Goal: Transaction & Acquisition: Purchase product/service

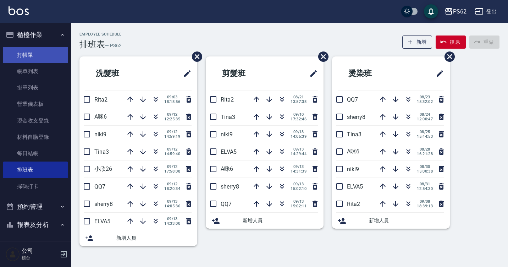
click at [44, 51] on link "打帳單" at bounding box center [35, 55] width 65 height 16
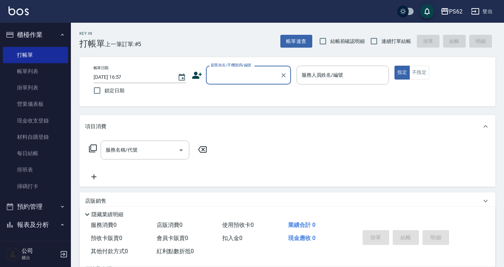
click at [223, 78] on input "顧客姓名/手機號碼/編號" at bounding box center [243, 75] width 68 height 12
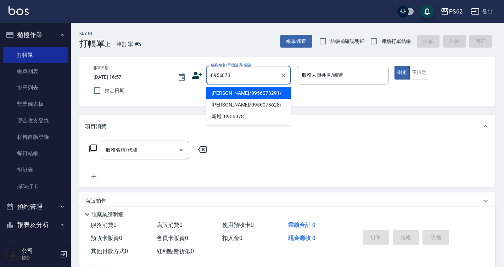
click at [276, 95] on li "[PERSON_NAME]/0956073291/" at bounding box center [248, 93] width 85 height 12
type input "[PERSON_NAME]/0956073291/"
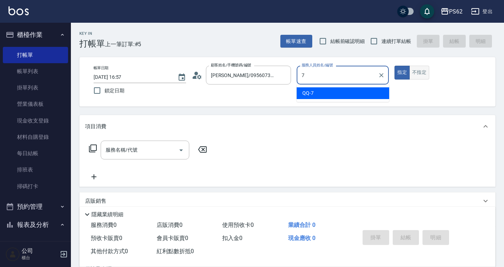
type input "QQ-7"
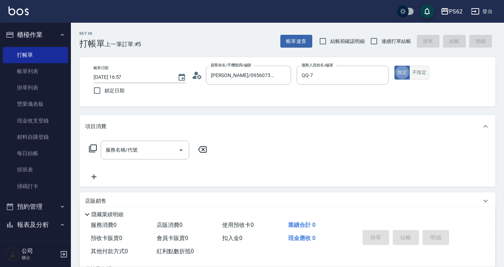
type button "true"
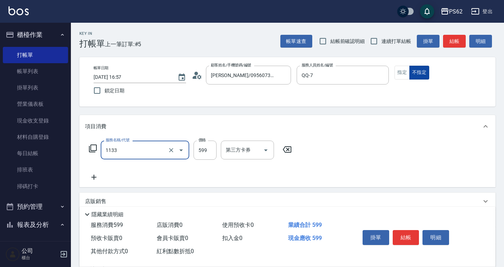
type input "洗剪去角質(1133)"
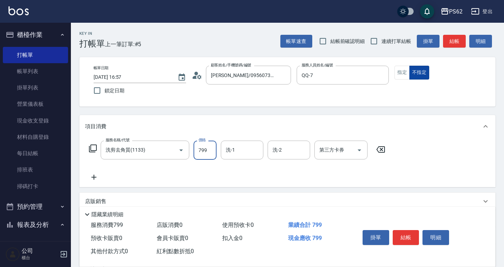
type input "799"
click at [407, 233] on button "結帳" at bounding box center [406, 237] width 27 height 15
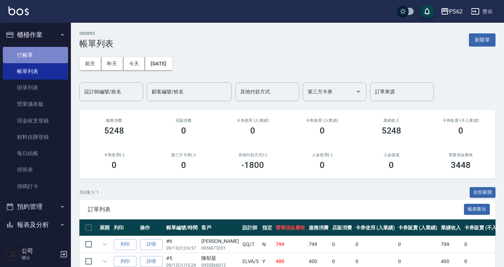
click at [43, 57] on link "打帳單" at bounding box center [35, 55] width 65 height 16
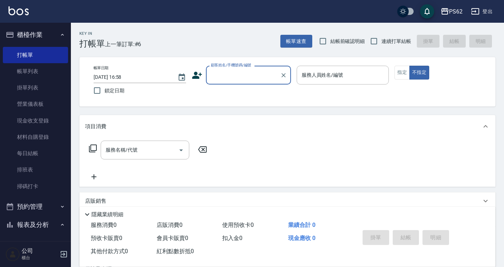
click at [223, 74] on input "顧客姓名/手機號碼/編號" at bounding box center [243, 75] width 68 height 12
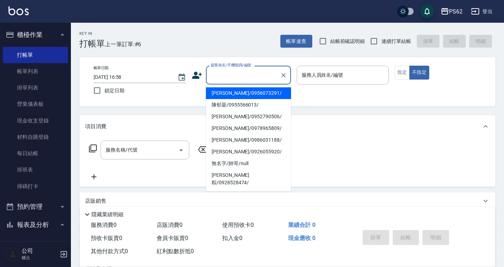
click at [223, 89] on li "[PERSON_NAME]/0956073291/" at bounding box center [248, 93] width 85 height 12
type input "[PERSON_NAME]/0956073291/"
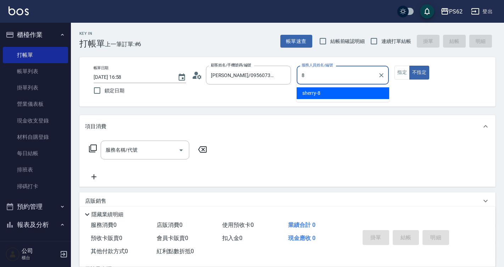
type input "sherry-8"
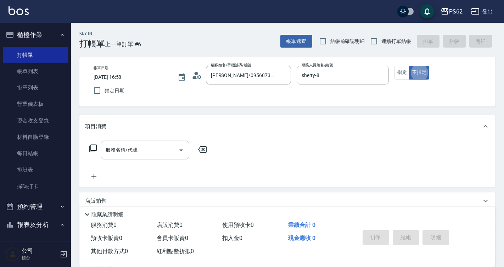
type button "false"
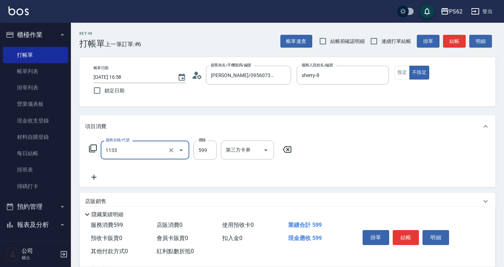
type input "洗剪去角質(1133)"
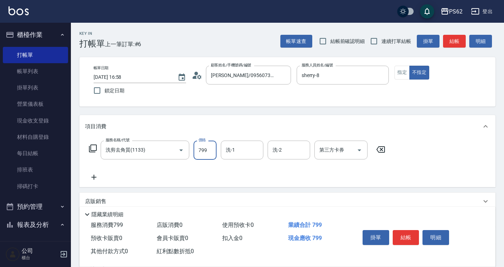
type input "799"
type input "安安-28"
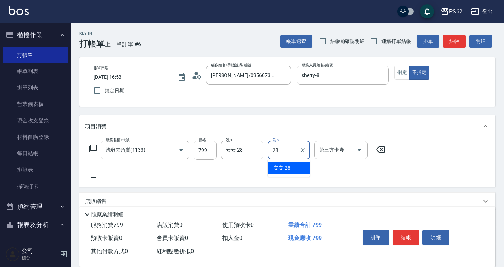
type input "安安-28"
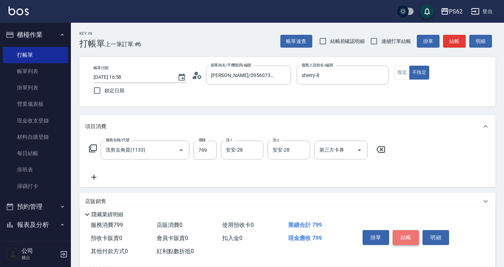
click at [409, 233] on button "結帳" at bounding box center [406, 237] width 27 height 15
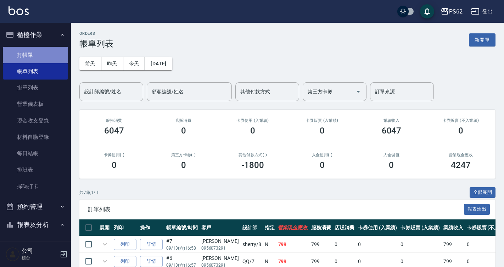
click at [35, 52] on link "打帳單" at bounding box center [35, 55] width 65 height 16
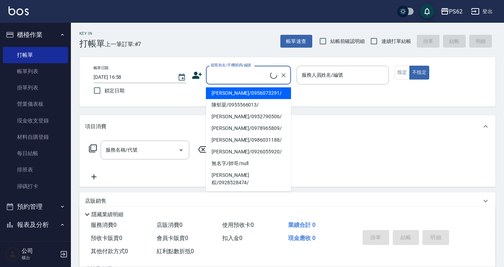
click at [215, 70] on input "顧客姓名/手機號碼/編號" at bounding box center [239, 75] width 61 height 12
click at [221, 94] on li "[PERSON_NAME]/0956073291/" at bounding box center [248, 93] width 85 height 12
type input "[PERSON_NAME]/0956073291/"
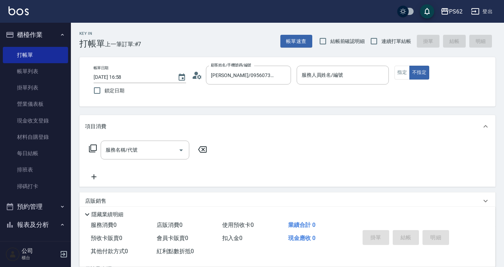
click at [199, 73] on icon at bounding box center [197, 75] width 11 height 11
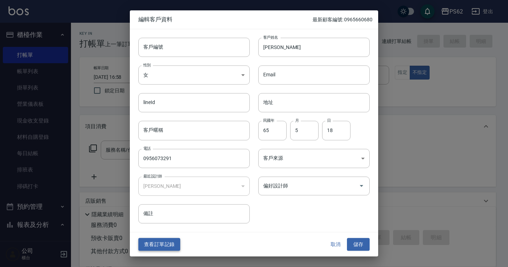
click at [171, 245] on button "查看訂單記錄" at bounding box center [159, 244] width 42 height 13
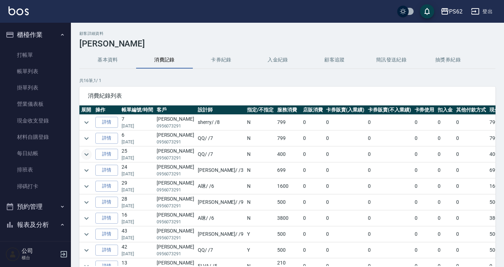
click at [84, 151] on icon "expand row" at bounding box center [86, 154] width 9 height 9
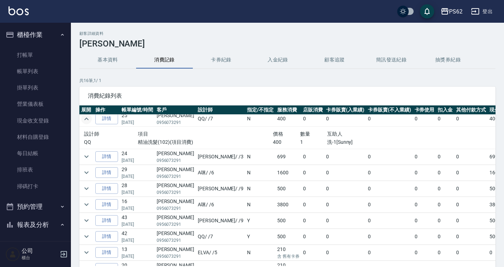
scroll to position [106, 0]
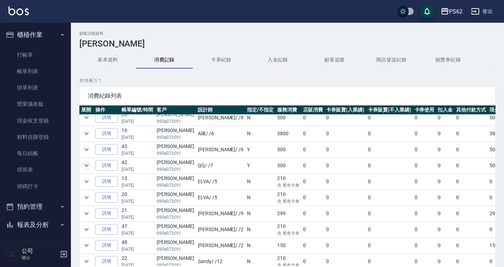
click at [84, 162] on icon "expand row" at bounding box center [86, 165] width 9 height 9
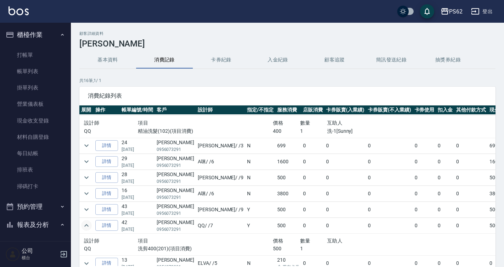
scroll to position [11, 0]
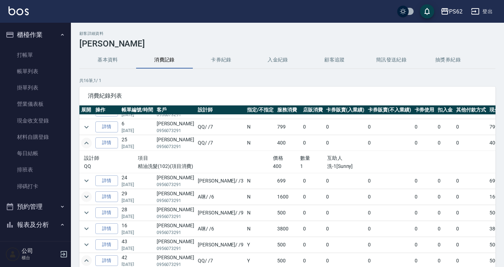
click at [90, 195] on icon "expand row" at bounding box center [86, 196] width 9 height 9
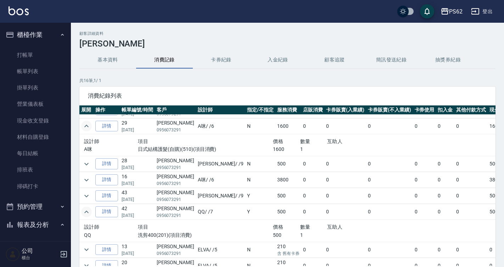
scroll to position [82, 0]
click at [81, 179] on td at bounding box center [86, 180] width 14 height 16
click at [87, 177] on icon "expand row" at bounding box center [86, 179] width 9 height 9
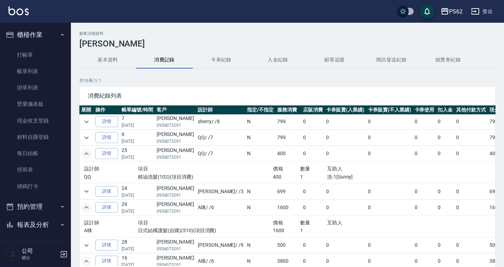
scroll to position [0, 0]
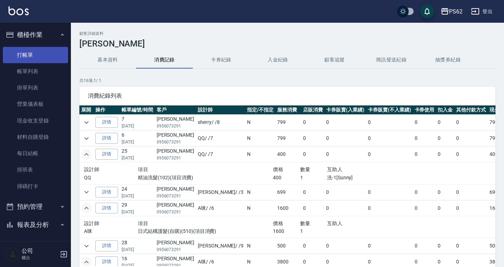
click at [45, 57] on link "打帳單" at bounding box center [35, 55] width 65 height 16
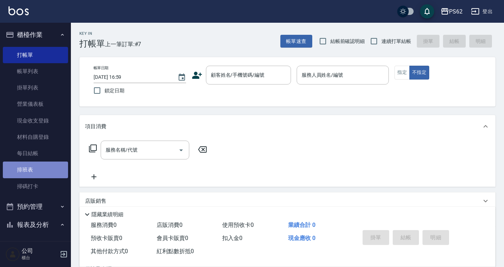
click at [56, 166] on link "排班表" at bounding box center [35, 169] width 65 height 16
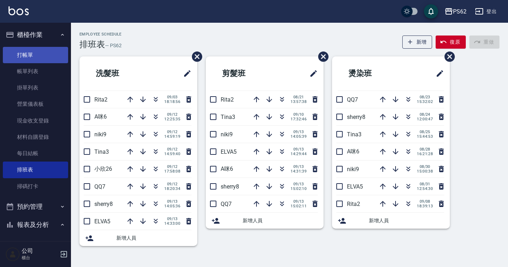
click at [29, 54] on link "打帳單" at bounding box center [35, 55] width 65 height 16
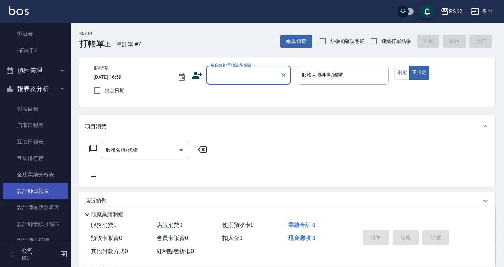
scroll to position [142, 0]
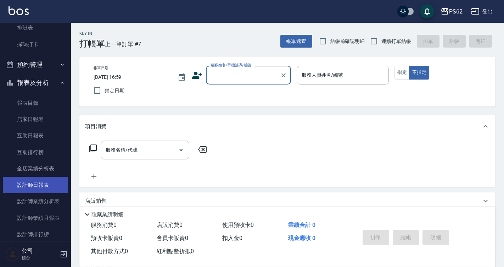
click at [52, 192] on link "設計師日報表" at bounding box center [35, 185] width 65 height 16
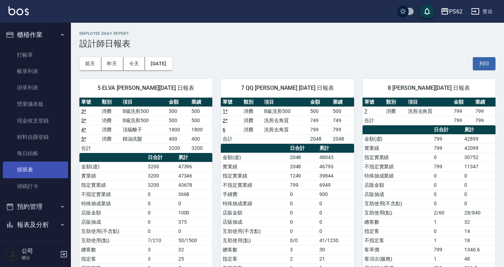
click at [30, 168] on link "排班表" at bounding box center [35, 169] width 65 height 16
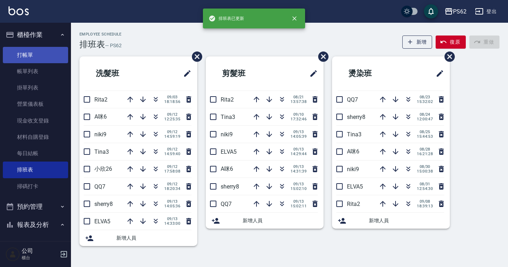
click at [30, 61] on link "打帳單" at bounding box center [35, 55] width 65 height 16
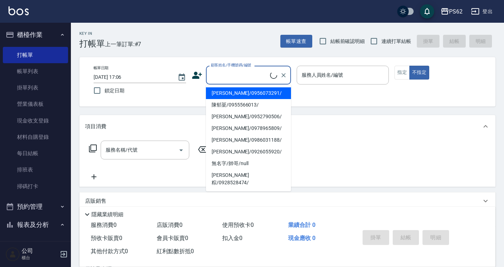
click at [243, 76] on input "顧客姓名/手機號碼/編號" at bounding box center [239, 75] width 61 height 12
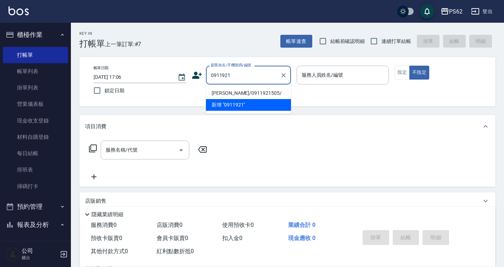
click at [265, 95] on li "[PERSON_NAME]/0911921505/" at bounding box center [248, 93] width 85 height 12
type input "[PERSON_NAME]/0911921505/"
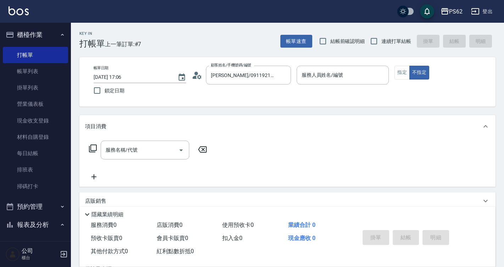
click at [200, 76] on icon at bounding box center [199, 76] width 4 height 4
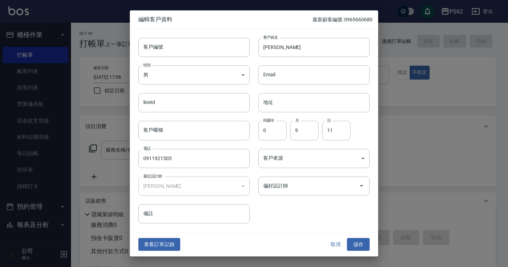
click at [161, 261] on div at bounding box center [254, 133] width 508 height 267
click at [169, 241] on button "查看訂單記錄" at bounding box center [159, 244] width 42 height 13
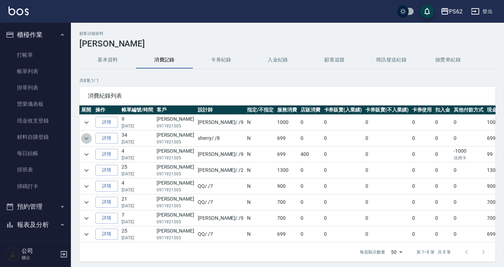
click at [82, 135] on button "expand row" at bounding box center [86, 138] width 11 height 11
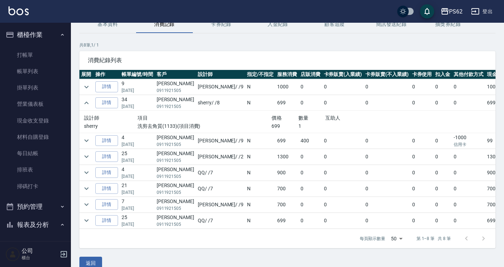
scroll to position [46, 0]
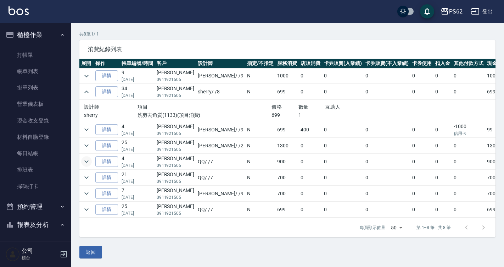
click at [87, 162] on icon "expand row" at bounding box center [86, 161] width 4 height 2
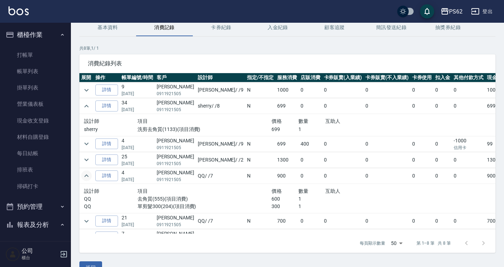
scroll to position [48, 0]
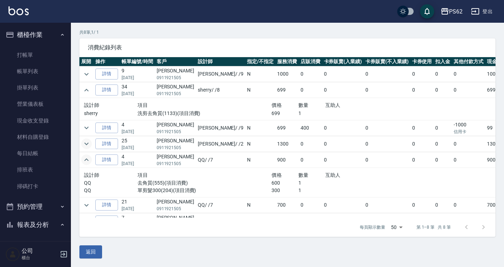
click at [83, 140] on icon "expand row" at bounding box center [86, 143] width 9 height 9
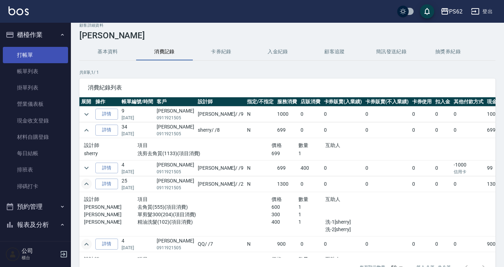
scroll to position [0, 0]
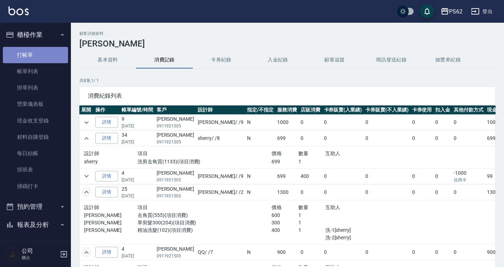
click at [52, 52] on link "打帳單" at bounding box center [35, 55] width 65 height 16
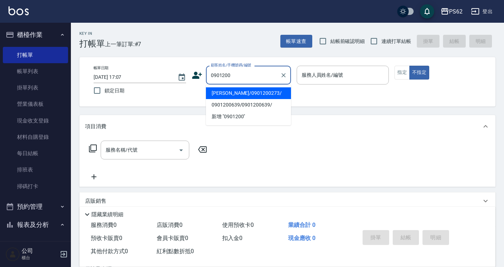
click at [237, 96] on li "[PERSON_NAME]/0901200273/" at bounding box center [248, 93] width 85 height 12
type input "[PERSON_NAME]/0901200273/"
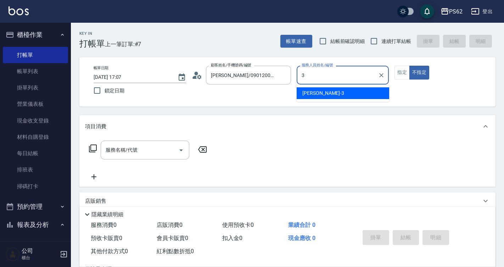
type input "[PERSON_NAME]-3"
type button "false"
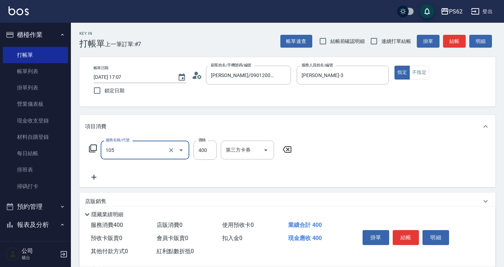
type input "A級單剪400(105)"
click at [412, 230] on button "結帳" at bounding box center [406, 237] width 27 height 15
click at [412, 230] on div "掛單 結帳 明細" at bounding box center [406, 238] width 93 height 22
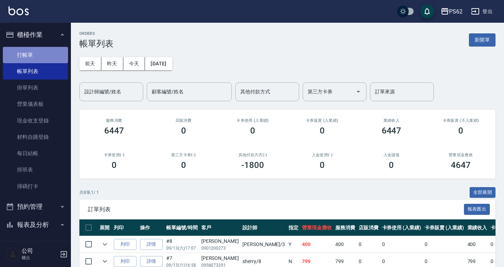
click at [44, 52] on link "打帳單" at bounding box center [35, 55] width 65 height 16
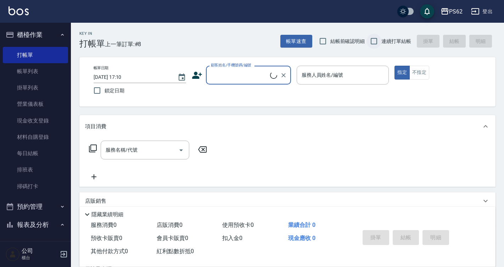
click at [373, 40] on input "連續打單結帳" at bounding box center [374, 41] width 15 height 15
checkbox input "true"
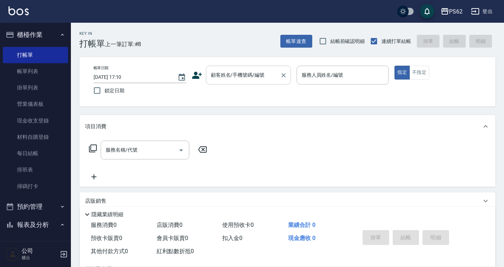
click at [218, 72] on input "顧客姓名/手機號碼/編號" at bounding box center [243, 75] width 68 height 12
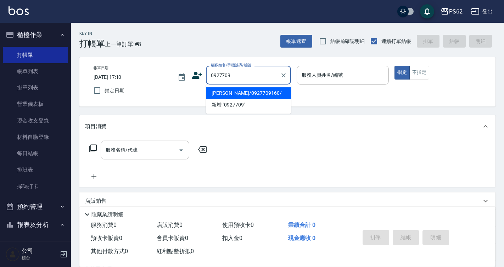
click at [234, 92] on li "[PERSON_NAME]/0927709160/" at bounding box center [248, 93] width 85 height 12
type input "[PERSON_NAME]/0927709160/"
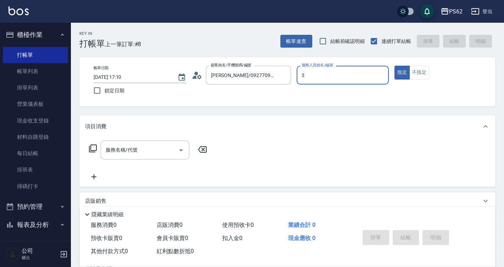
type input "[PERSON_NAME]-3"
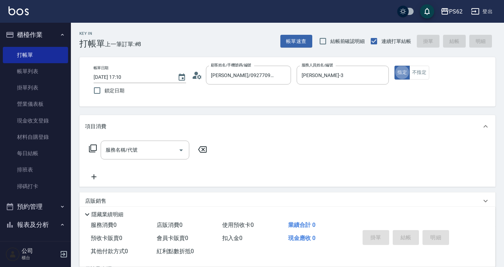
type button "true"
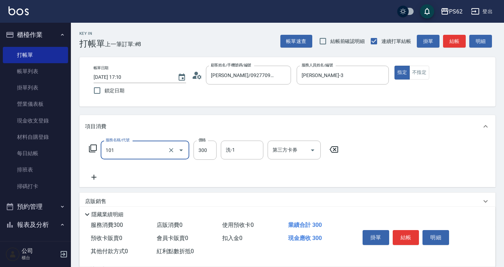
type input "洗髮(101)"
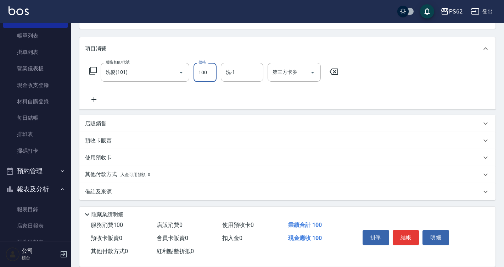
scroll to position [79, 0]
type input "100"
click at [104, 124] on p "店販銷售" at bounding box center [95, 121] width 21 height 7
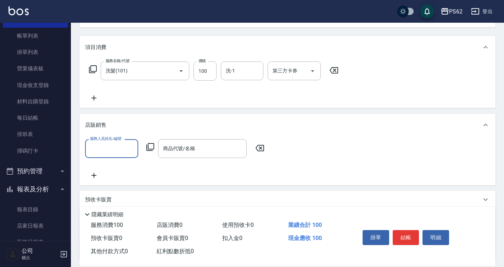
scroll to position [0, 0]
type input "[PERSON_NAME]-3"
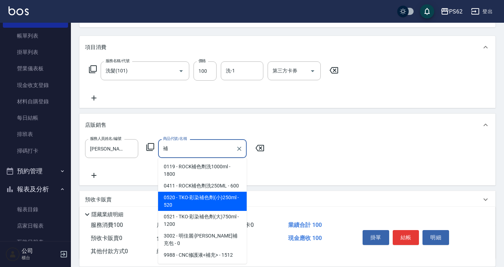
click at [206, 192] on span "0411 - ROCK補色劑洗250ML - 600" at bounding box center [202, 186] width 89 height 12
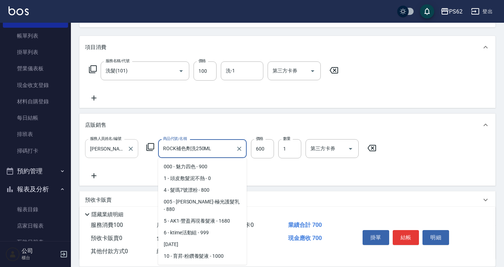
scroll to position [459, 0]
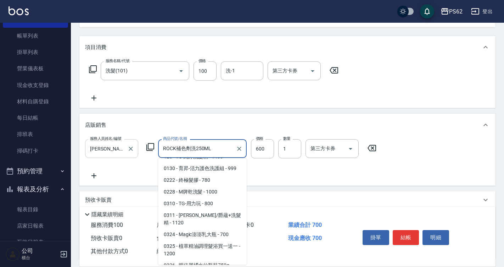
drag, startPoint x: 220, startPoint y: 142, endPoint x: 85, endPoint y: 153, distance: 135.2
click at [85, 153] on div "服務人員姓名/編號 [PERSON_NAME]-3 服務人員姓名/編號 商品代號/名稱 ROCK補色劑洗250ML 商品代號/名稱 價格 600 價格 數量 …" at bounding box center [233, 148] width 296 height 19
type input "ㄏ"
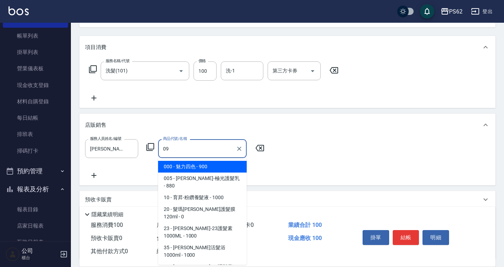
type input "0"
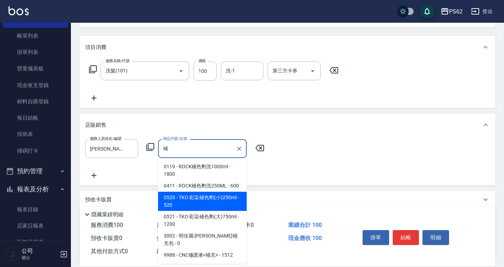
click at [200, 204] on span "0520 - TKO-彩染補色劑(小)250ml - 520" at bounding box center [202, 201] width 89 height 19
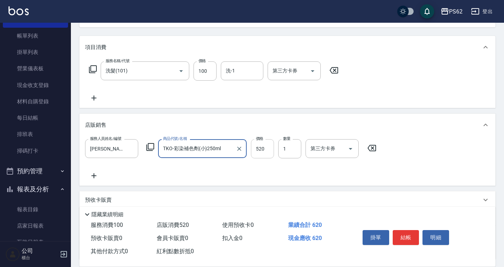
type input "TKO-彩染補色劑(小)250ml"
click at [256, 150] on input "520" at bounding box center [262, 148] width 23 height 19
type input "510"
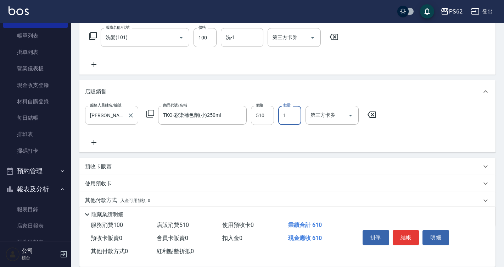
scroll to position [140, 0]
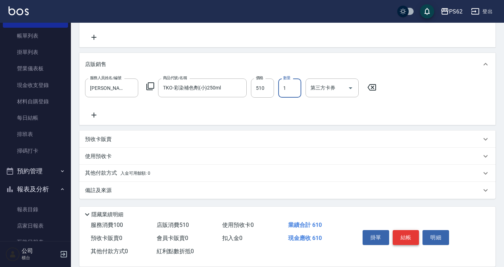
click at [409, 232] on button "結帳" at bounding box center [406, 237] width 27 height 15
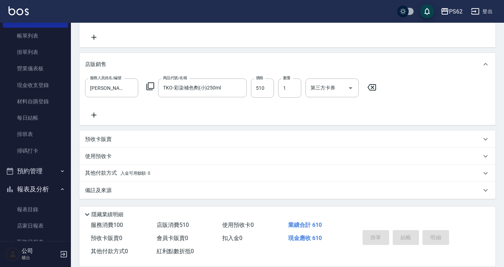
type input "[DATE] 17:11"
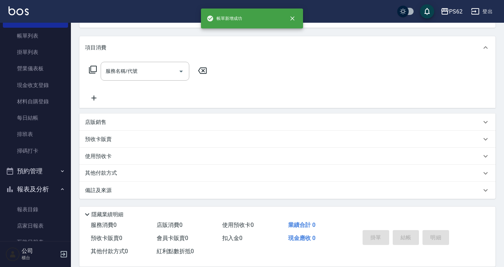
scroll to position [0, 0]
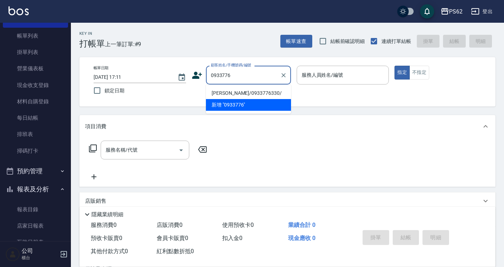
click at [229, 92] on li "[PERSON_NAME]/0933776330/" at bounding box center [248, 93] width 85 height 12
type input "[PERSON_NAME]/0933776330/"
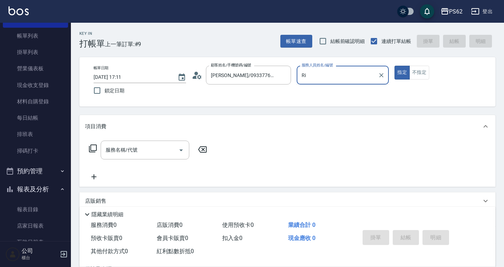
type input "R"
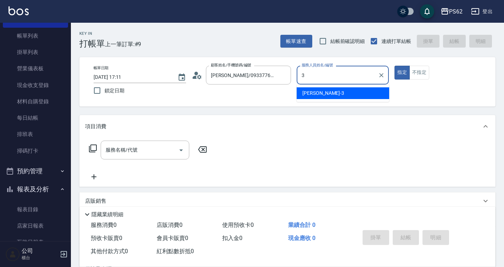
type input "[PERSON_NAME]-3"
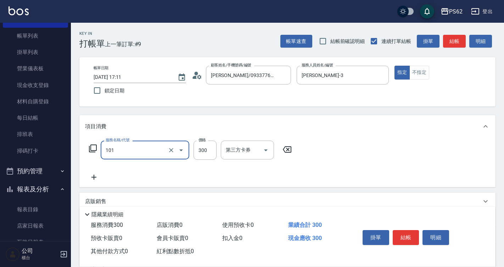
type input "洗髮(101)"
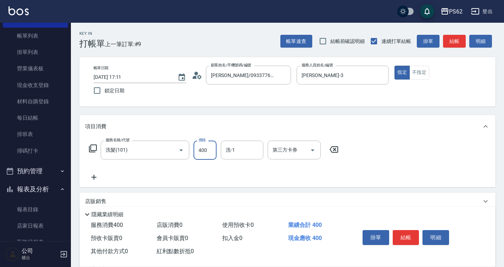
type input "400"
type input "Sunny-23"
click at [255, 152] on icon "Clear" at bounding box center [255, 149] width 7 height 7
click at [249, 151] on input "安安-28" at bounding box center [237, 150] width 26 height 12
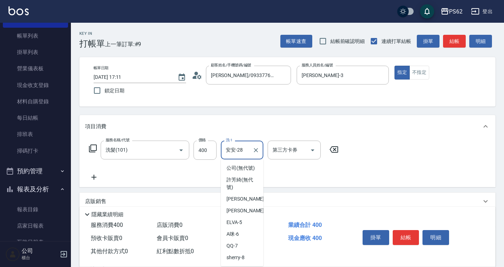
scroll to position [87, 0]
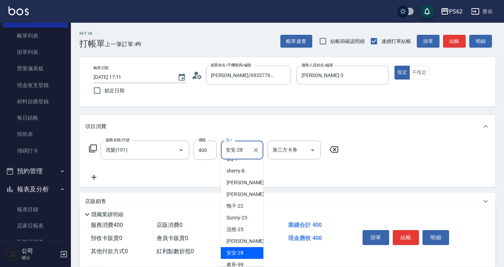
drag, startPoint x: 249, startPoint y: 151, endPoint x: 193, endPoint y: 150, distance: 56.0
click at [193, 150] on div "服務名稱/代號 洗髮(101) 服務名稱/代號 價格 400 價格 洗-1 安安-28 洗-1 第三方卡券 第三方卡券" at bounding box center [214, 149] width 258 height 19
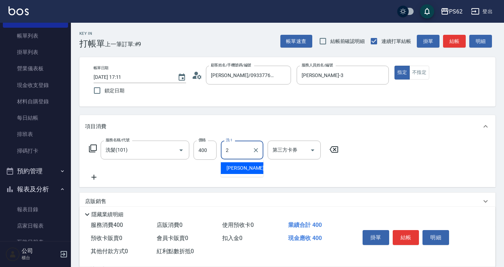
scroll to position [0, 0]
type input "Sunny-23"
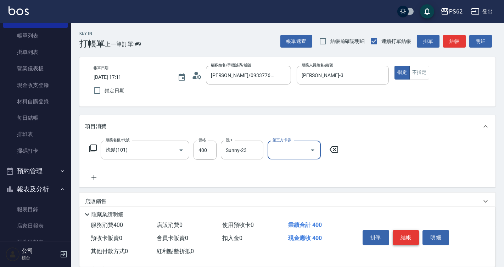
click at [412, 235] on button "結帳" at bounding box center [406, 237] width 27 height 15
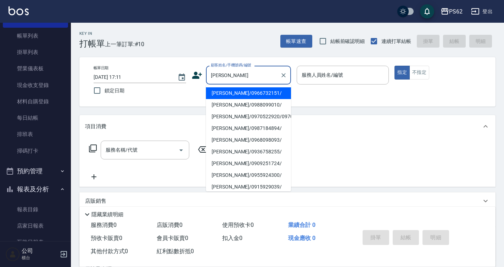
click at [235, 118] on li "[PERSON_NAME]/0970522920/0970522920" at bounding box center [248, 117] width 85 height 12
type input "[PERSON_NAME]/0970522920/0970522920"
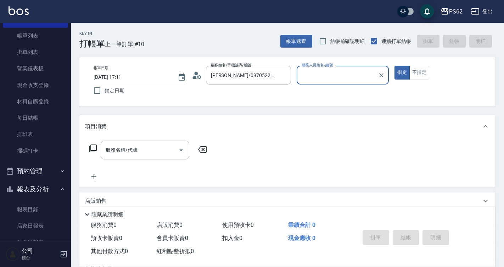
type input "[PERSON_NAME]-3"
click at [395, 66] on button "指定" at bounding box center [402, 73] width 15 height 14
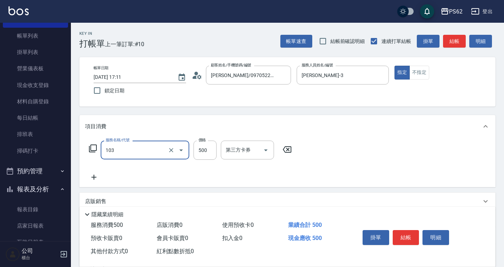
type input "B級洗剪500(103)"
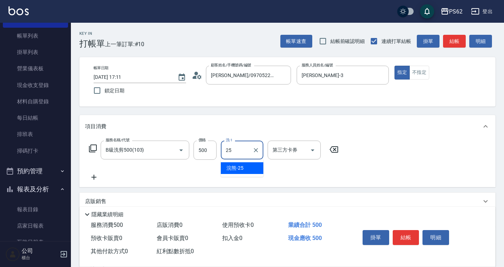
type input "浣熊-25"
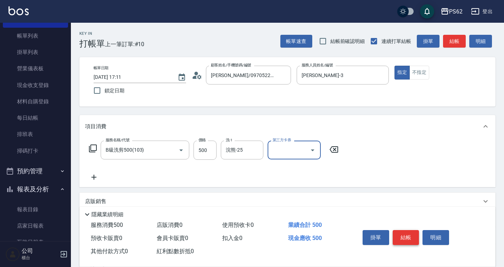
click at [402, 237] on button "結帳" at bounding box center [406, 237] width 27 height 15
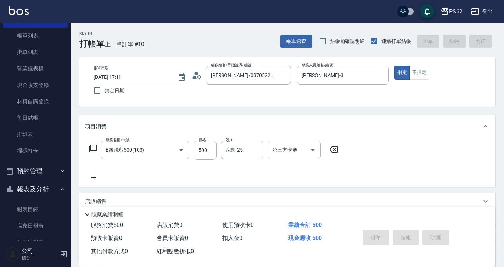
type input "[DATE] 17:12"
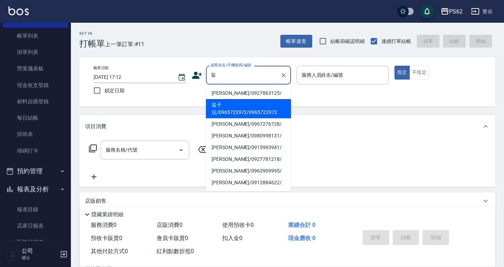
click at [240, 115] on li "翁子沅/0965722972/0965722972" at bounding box center [248, 108] width 85 height 19
type input "翁子沅/0965722972/0965722972"
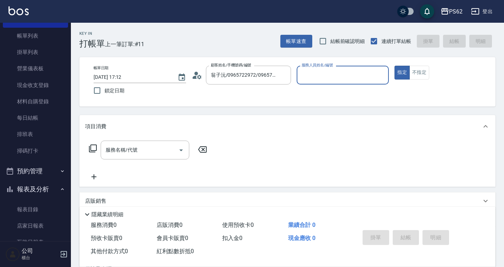
type input "[PERSON_NAME]-3"
click at [395, 66] on button "指定" at bounding box center [402, 73] width 15 height 14
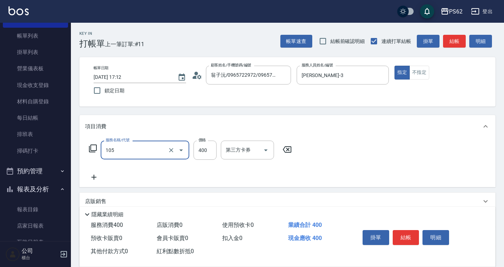
type input "A級單剪400(105)"
click at [402, 235] on button "結帳" at bounding box center [406, 237] width 27 height 15
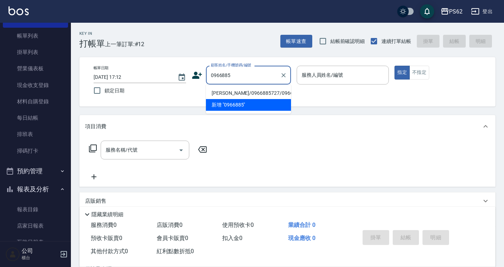
click at [229, 91] on li "[PERSON_NAME]/0966885727/0966885727" at bounding box center [248, 93] width 85 height 12
type input "[PERSON_NAME]/0966885727/0966885727"
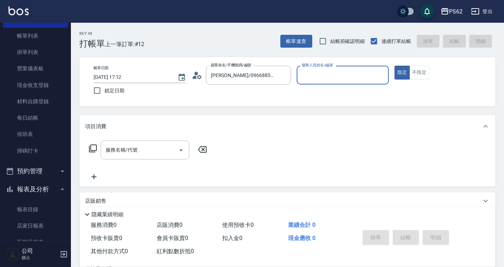
type input "[PERSON_NAME]-3"
click at [395, 66] on button "指定" at bounding box center [402, 73] width 15 height 14
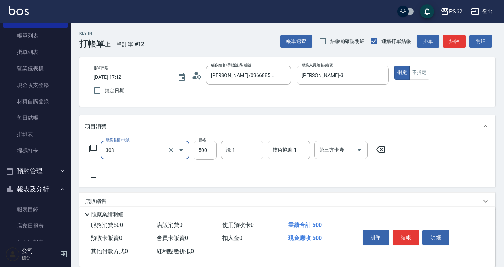
type input "局部燙(303)"
type input "1500"
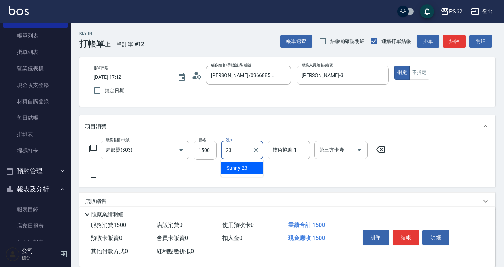
type input "Sunny-23"
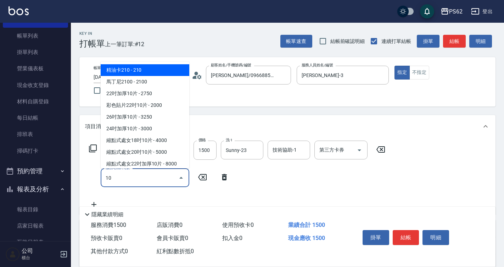
type input "1"
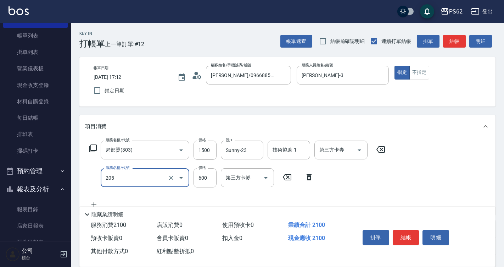
type input "A級洗剪400(205)"
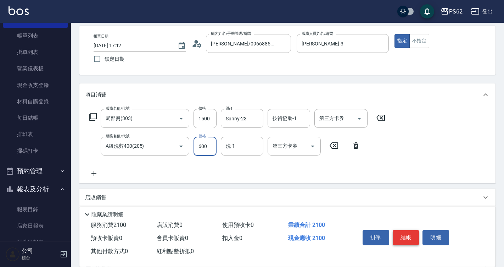
scroll to position [71, 0]
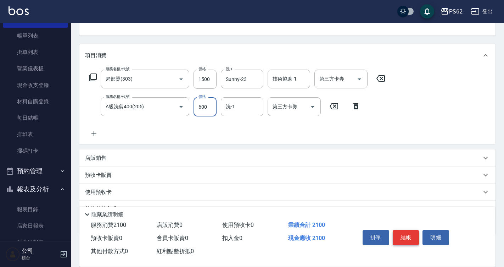
click at [398, 236] on button "結帳" at bounding box center [406, 237] width 27 height 15
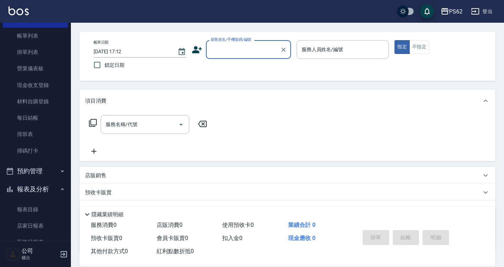
scroll to position [0, 0]
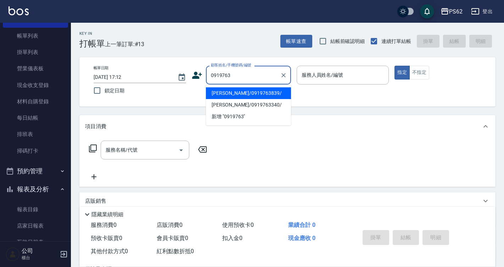
click at [239, 92] on li "[PERSON_NAME]/0919763839/" at bounding box center [248, 93] width 85 height 12
type input "[PERSON_NAME]/0919763839/"
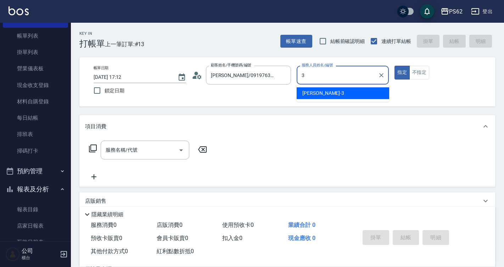
type input "[PERSON_NAME]-3"
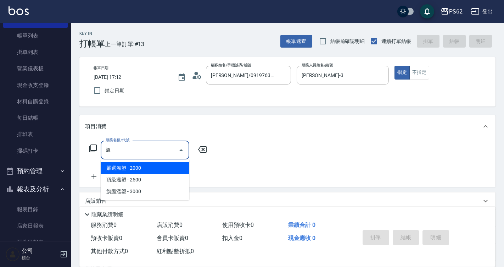
drag, startPoint x: 133, startPoint y: 168, endPoint x: 137, endPoint y: 165, distance: 4.3
click at [134, 168] on span "嚴選溫塑 - 2000" at bounding box center [145, 168] width 89 height 12
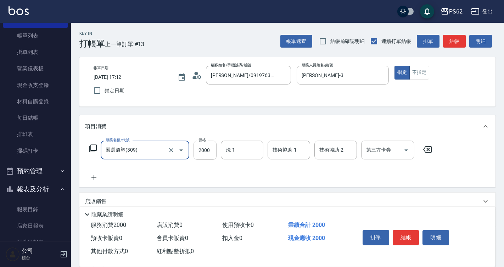
type input "嚴選溫塑(309)"
click at [207, 150] on input "2000" at bounding box center [205, 149] width 23 height 19
click at [201, 155] on input "3" at bounding box center [205, 149] width 23 height 19
type input "3300"
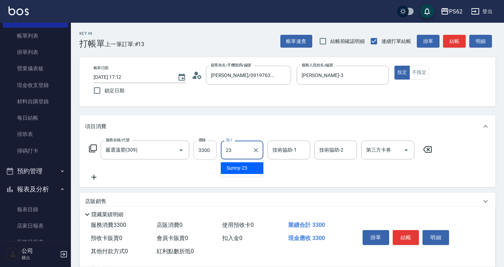
type input "Sunny-23"
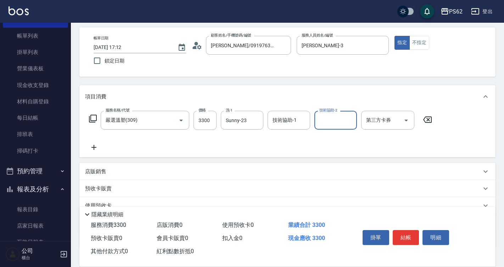
scroll to position [71, 0]
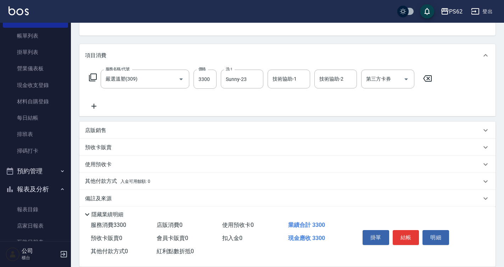
click at [95, 101] on div "服務名稱/代號 嚴選溫塑(309) 服務名稱/代號 價格 3300 價格 洗-1 Sunny-23 洗-1 技術協助-1 技術協助-1 技術協助-2 技術協助…" at bounding box center [260, 90] width 351 height 41
click at [95, 107] on icon at bounding box center [94, 106] width 18 height 9
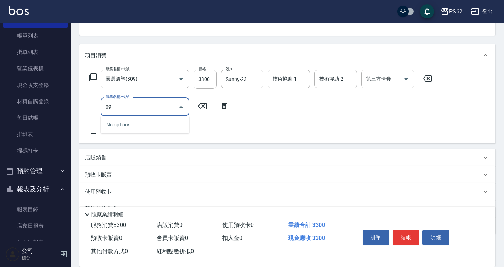
type input "0"
type input "一般染髮(401)"
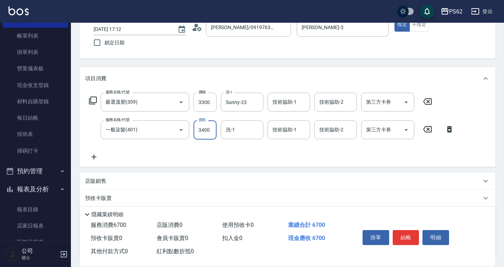
scroll to position [35, 0]
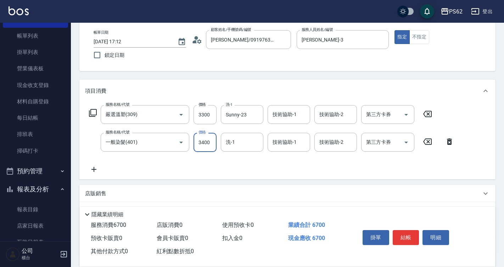
type input "3400"
click at [201, 87] on div "項目消費" at bounding box center [283, 90] width 396 height 7
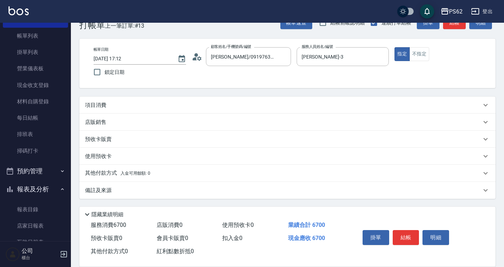
scroll to position [18, 0]
click at [199, 104] on div "項目消費" at bounding box center [283, 104] width 396 height 7
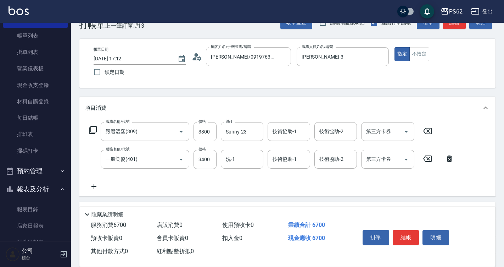
scroll to position [35, 0]
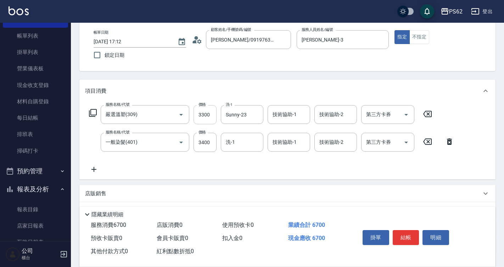
click at [201, 115] on input "3300" at bounding box center [205, 114] width 23 height 19
type input "3800"
click at [239, 144] on input "洗-1" at bounding box center [242, 142] width 36 height 12
type input "Sunny-23"
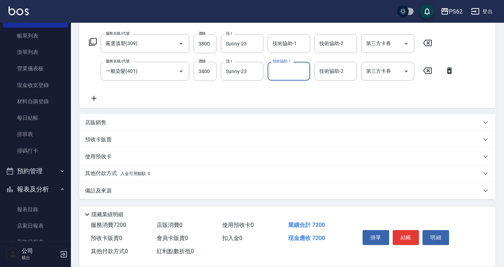
scroll to position [107, 0]
click at [105, 169] on div "其他付款方式 入金可用餘額: 0" at bounding box center [287, 173] width 416 height 17
click at [110, 171] on p "其他付款方式 入金可用餘額: 0" at bounding box center [117, 173] width 65 height 8
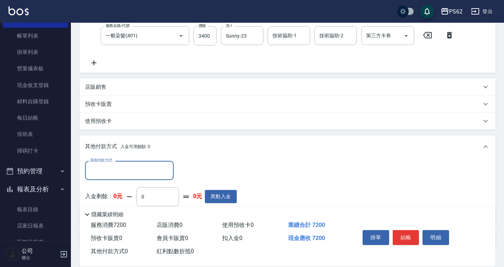
scroll to position [190, 0]
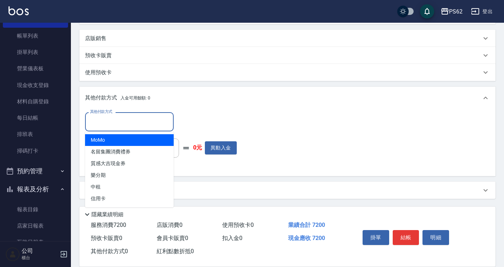
click at [131, 115] on input "其他付款方式" at bounding box center [129, 121] width 82 height 12
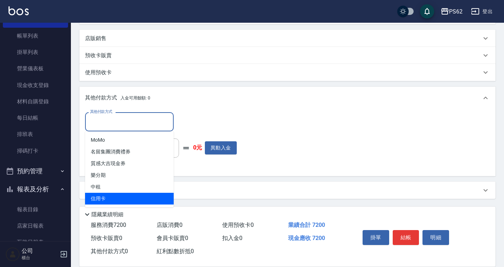
click at [117, 195] on span "信用卡" at bounding box center [129, 199] width 89 height 12
type input "信用卡"
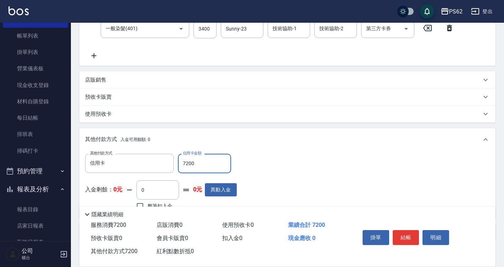
scroll to position [84, 0]
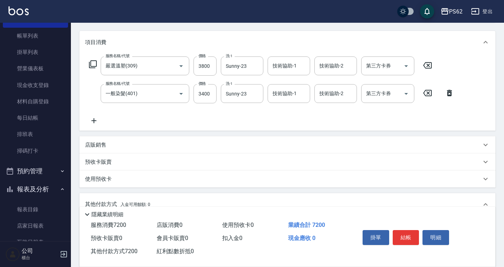
type input "7200"
click at [308, 164] on div "預收卡販賣" at bounding box center [283, 161] width 396 height 7
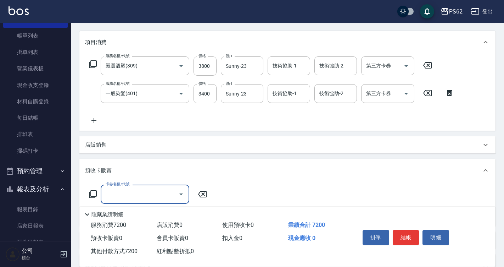
scroll to position [0, 0]
click at [410, 237] on button "結帳" at bounding box center [406, 237] width 27 height 15
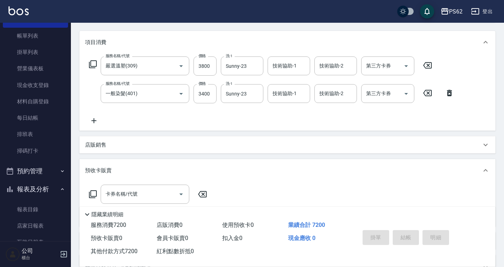
type input "[DATE] 17:14"
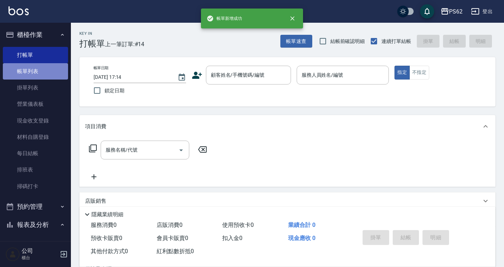
click at [39, 67] on link "帳單列表" at bounding box center [35, 71] width 65 height 16
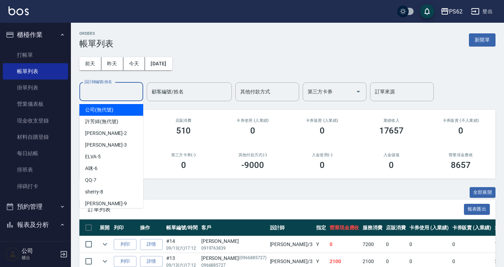
click at [110, 95] on input "設計師編號/姓名" at bounding box center [111, 91] width 57 height 12
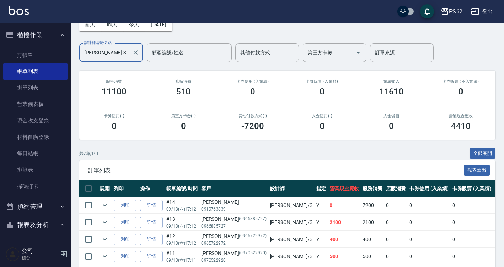
scroll to position [106, 0]
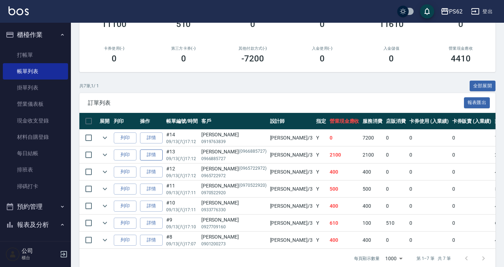
type input "[PERSON_NAME]-3"
click at [160, 156] on link "詳情" at bounding box center [151, 154] width 23 height 11
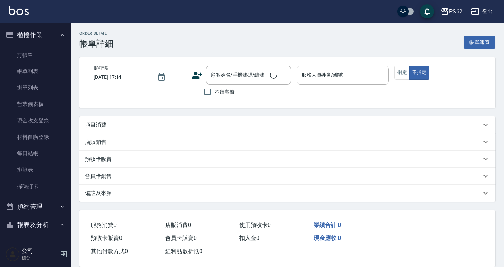
type input "[DATE] 17:12"
type input "[PERSON_NAME]-3"
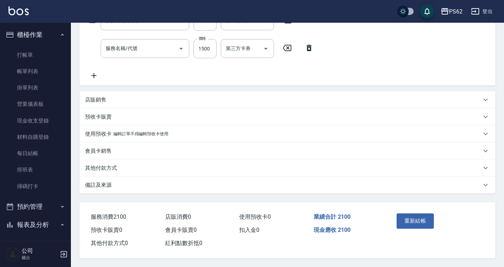
scroll to position [134, 0]
type input "[PERSON_NAME]/0966885727/0966885727"
type input "A級洗剪400(205)"
type input "局部燙(303)"
click at [99, 168] on p "其他付款方式" at bounding box center [101, 167] width 32 height 7
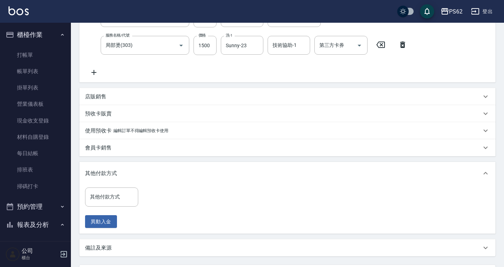
scroll to position [200, 0]
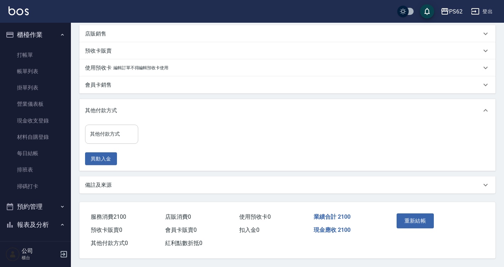
click at [113, 135] on input "其他付款方式" at bounding box center [111, 134] width 47 height 12
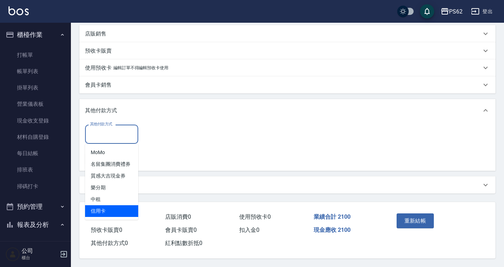
click at [109, 206] on span "信用卡" at bounding box center [111, 211] width 53 height 12
type input "信用卡"
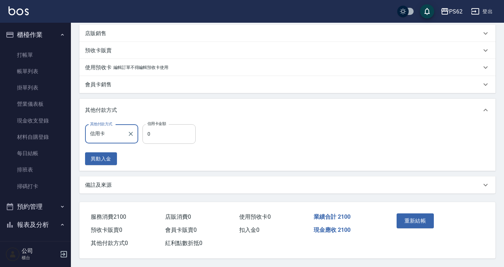
click at [187, 132] on input "0" at bounding box center [169, 133] width 53 height 19
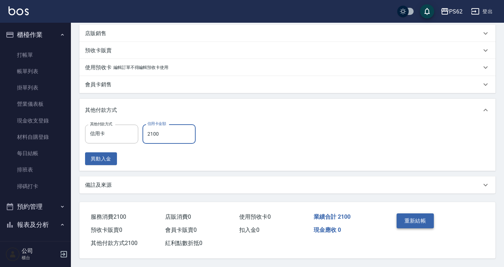
type input "2100"
click at [423, 218] on button "重新結帳" at bounding box center [416, 220] width 38 height 15
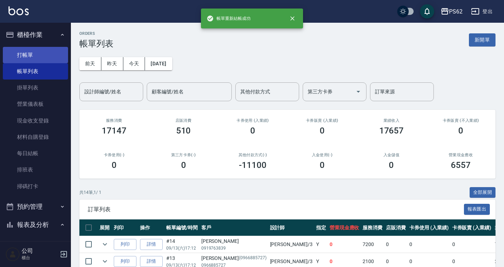
click at [19, 52] on link "打帳單" at bounding box center [35, 55] width 65 height 16
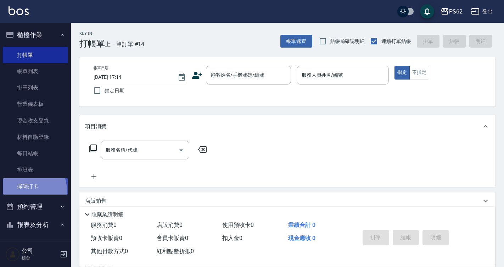
click at [23, 190] on link "掃碼打卡" at bounding box center [35, 186] width 65 height 16
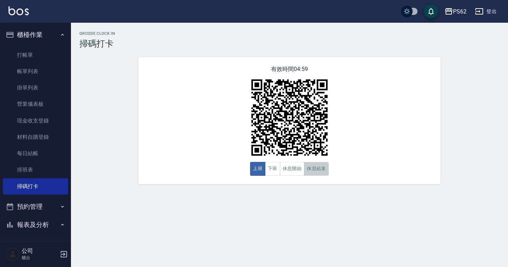
click at [315, 167] on button "休息結束" at bounding box center [316, 169] width 25 height 14
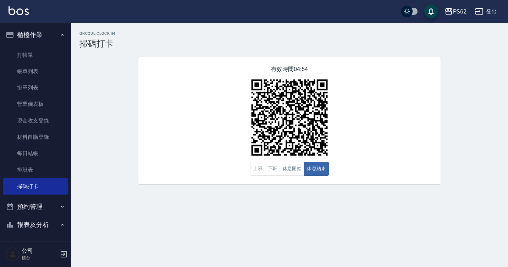
click at [65, 174] on nav "櫃檯作業 打帳單 帳單列表 掛單列表 營業儀表板 現金收支登錄 材料自購登錄 每日結帳 排班表 掃碼打卡 預約管理 預約管理 單日預約紀錄 單週預約紀錄 報表…" at bounding box center [35, 132] width 71 height 218
click at [38, 174] on link "排班表" at bounding box center [35, 169] width 65 height 16
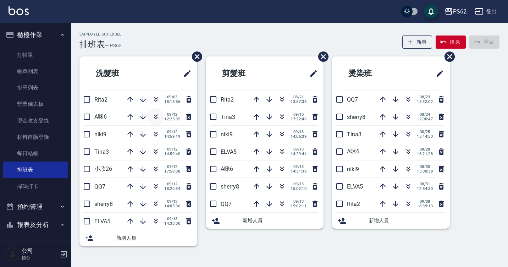
click at [152, 117] on icon "button" at bounding box center [155, 116] width 9 height 9
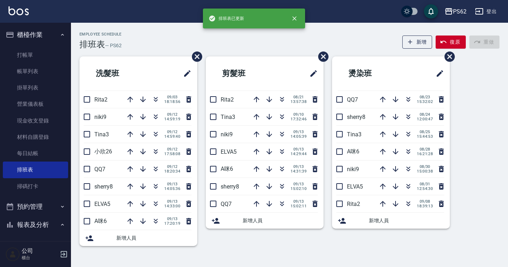
click at [171, 46] on div "Employee Schedule 排班表 — PS62 新增 復原 重做" at bounding box center [289, 40] width 420 height 17
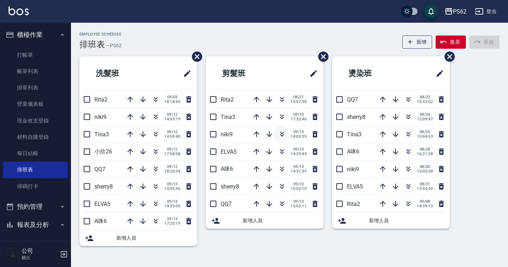
click at [282, 130] on icon "button" at bounding box center [282, 134] width 9 height 9
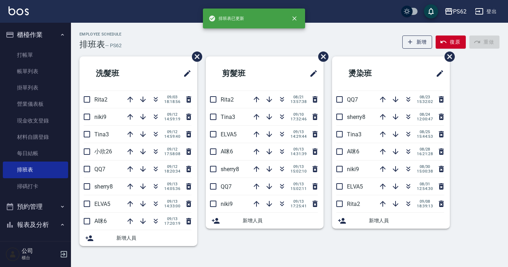
click at [171, 38] on div "Employee Schedule 排班表 — PS62 新增 復原 重做" at bounding box center [289, 40] width 420 height 17
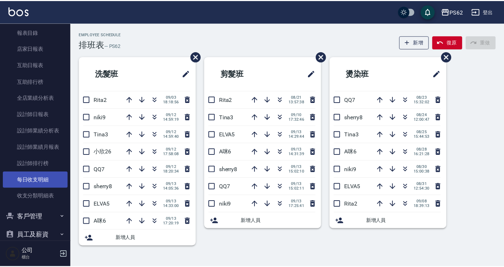
scroll to position [248, 0]
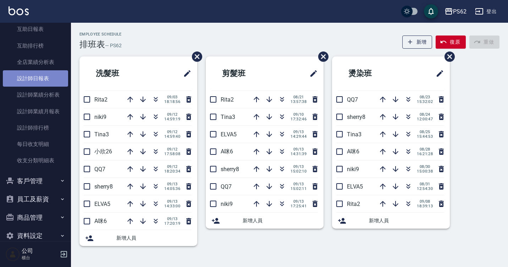
click at [41, 77] on link "設計師日報表" at bounding box center [35, 78] width 65 height 16
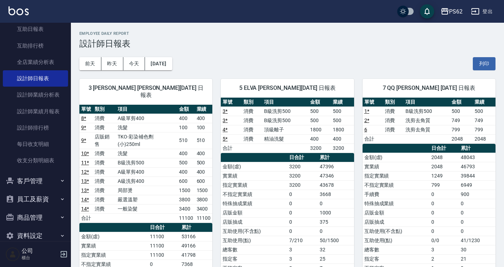
click at [344, 83] on div "5 ELVA [PERSON_NAME][DATE] 日報表" at bounding box center [287, 88] width 133 height 18
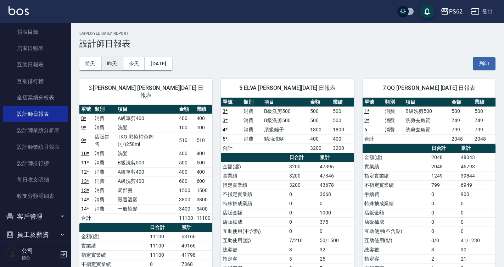
click at [104, 59] on button "昨天" at bounding box center [112, 63] width 22 height 13
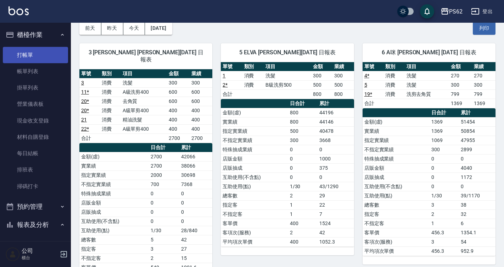
click at [39, 49] on link "打帳單" at bounding box center [35, 55] width 65 height 16
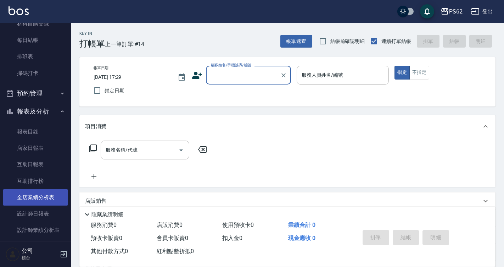
scroll to position [106, 0]
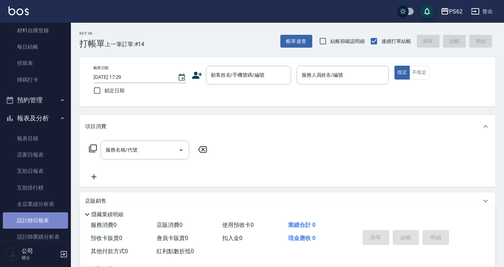
click at [39, 218] on link "設計師日報表" at bounding box center [35, 220] width 65 height 16
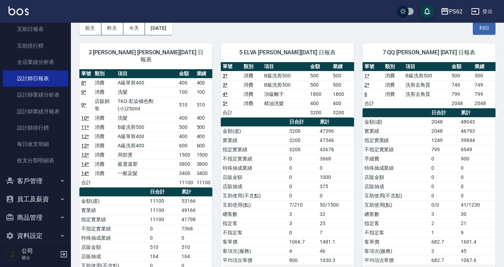
scroll to position [213, 0]
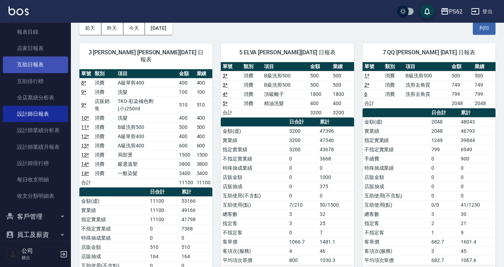
click at [50, 62] on link "互助日報表" at bounding box center [35, 64] width 65 height 16
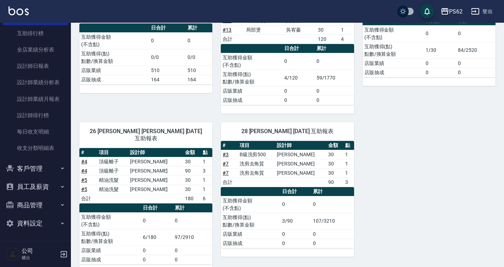
scroll to position [142, 0]
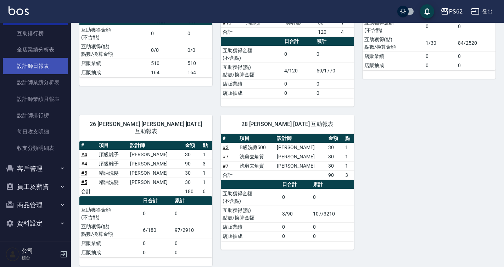
click at [42, 66] on link "設計師日報表" at bounding box center [35, 66] width 65 height 16
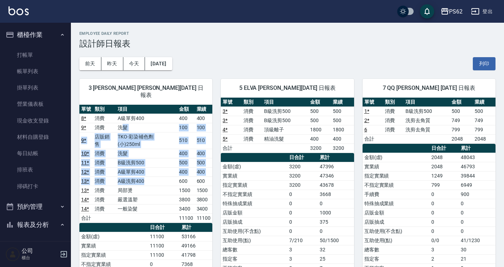
drag, startPoint x: 124, startPoint y: 118, endPoint x: 144, endPoint y: 168, distance: 54.0
click at [144, 168] on tbody "8 * 消費 A級單剪400 400 400 9 * 消費 洗髮 100 100 9 * 店販銷售 TKO-彩染補色劑(小)250ml 510 510 10 …" at bounding box center [145, 167] width 133 height 109
click at [144, 176] on td "A級洗剪400" at bounding box center [146, 180] width 61 height 9
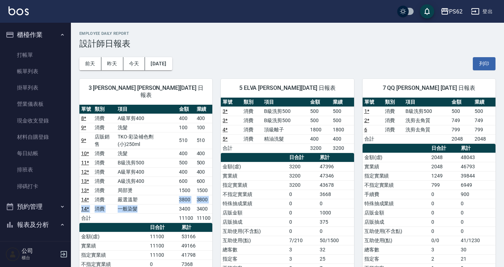
click at [153, 190] on tbody "8 * 消費 A級單剪400 400 400 9 * 消費 洗髮 100 100 9 * 店販銷售 TKO-彩染補色劑(小)250ml 510 510 10 …" at bounding box center [145, 167] width 133 height 109
click at [148, 213] on td "a dense table" at bounding box center [146, 217] width 61 height 9
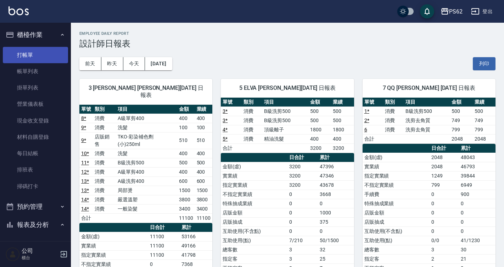
click at [55, 57] on link "打帳單" at bounding box center [35, 55] width 65 height 16
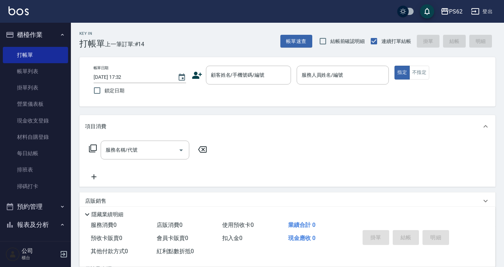
drag, startPoint x: 62, startPoint y: 150, endPoint x: 490, endPoint y: 9, distance: 450.2
click at [62, 150] on link "每日結帳" at bounding box center [35, 153] width 65 height 16
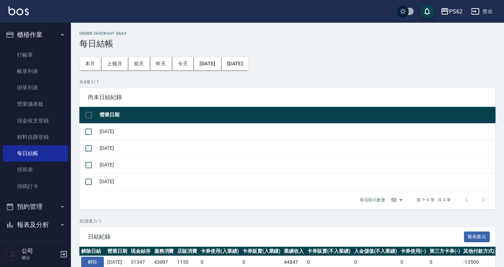
click at [39, 45] on ul "打帳單 帳單列表 掛單列表 營業儀表板 現金收支登錄 材料自購登錄 每日結帳 排班表 掃碼打卡" at bounding box center [35, 120] width 65 height 153
click at [44, 55] on link "打帳單" at bounding box center [35, 55] width 65 height 16
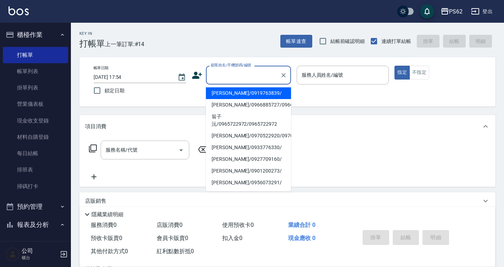
click at [226, 72] on input "顧客姓名/手機號碼/編號" at bounding box center [243, 75] width 68 height 12
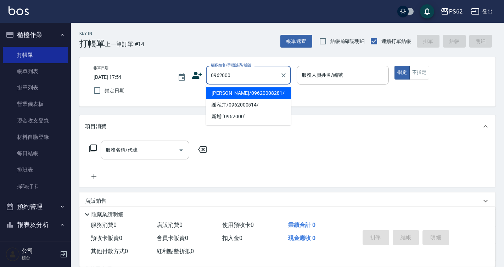
click at [238, 82] on div "0962000 顧客姓名/手機號碼/編號" at bounding box center [248, 75] width 85 height 19
click at [237, 95] on li "[PERSON_NAME]/09620008281/" at bounding box center [248, 93] width 85 height 12
type input "[PERSON_NAME]/09620008281/"
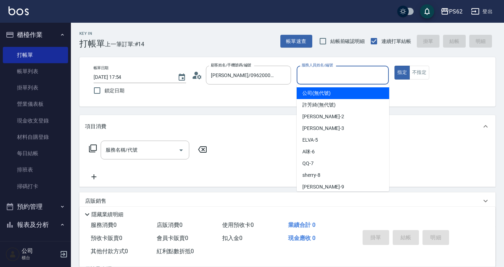
click at [334, 73] on input "服務人員姓名/編號" at bounding box center [343, 75] width 86 height 12
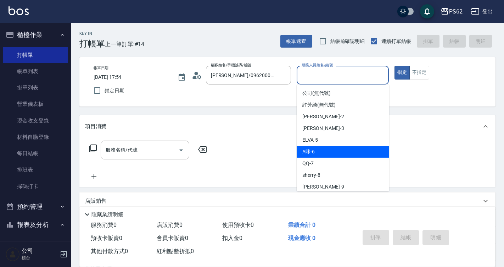
click at [350, 154] on div "A咪 -6" at bounding box center [343, 152] width 93 height 12
type input "A咪-6"
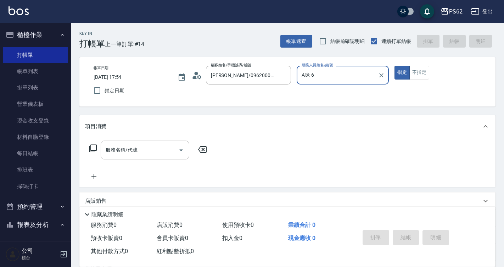
click at [93, 149] on icon at bounding box center [93, 148] width 9 height 9
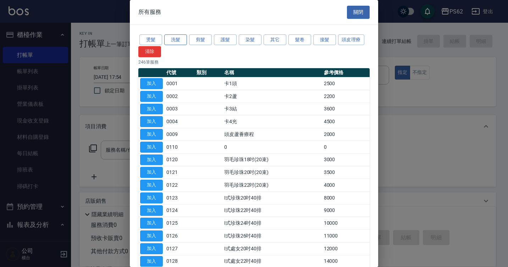
click at [174, 41] on button "洗髮" at bounding box center [175, 39] width 23 height 11
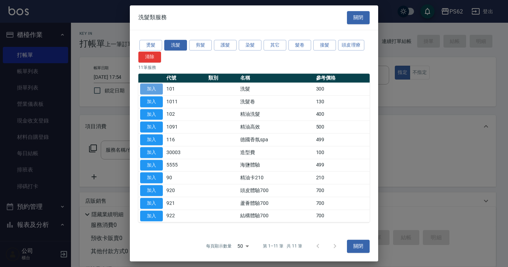
click at [157, 91] on button "加入" at bounding box center [151, 88] width 23 height 11
type input "洗髮(101)"
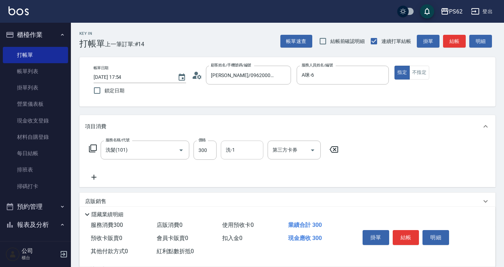
click at [258, 146] on input "洗-1" at bounding box center [242, 150] width 36 height 12
type input "浣熊-25"
click at [420, 69] on button "不指定" at bounding box center [420, 73] width 20 height 14
click at [396, 235] on button "結帳" at bounding box center [406, 237] width 27 height 15
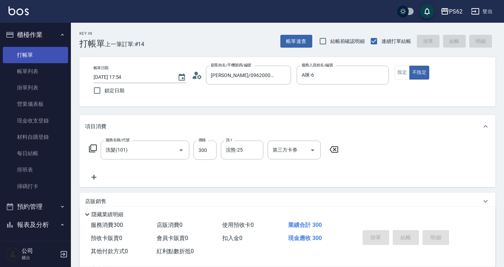
type input "[DATE] 17:55"
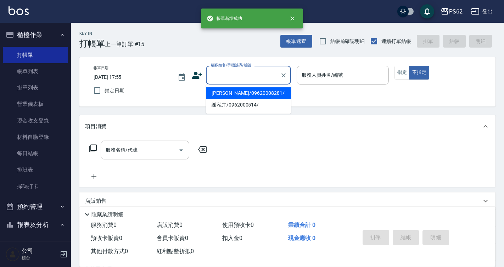
click at [246, 76] on input "顧客姓名/手機號碼/編號" at bounding box center [243, 75] width 68 height 12
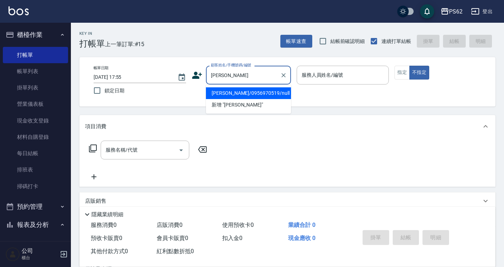
click at [227, 95] on li "[PERSON_NAME]/0956970519/null" at bounding box center [248, 93] width 85 height 12
type input "[PERSON_NAME]/0956970519/null"
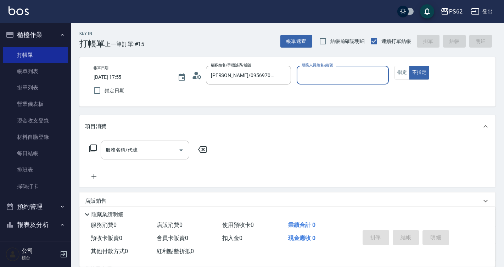
type input "A咪-6"
click at [91, 146] on icon at bounding box center [93, 148] width 8 height 8
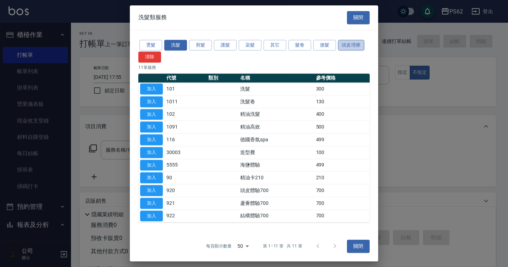
click at [353, 44] on button "頭皮理療" at bounding box center [351, 45] width 26 height 11
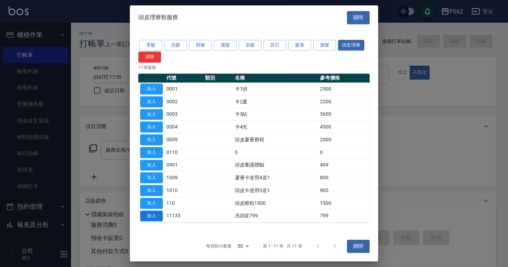
click at [154, 216] on button "加入" at bounding box center [151, 215] width 23 height 11
type input "洗頭皮799(11133)"
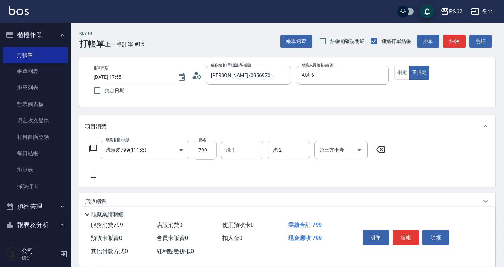
click at [212, 151] on input "799" at bounding box center [205, 149] width 23 height 19
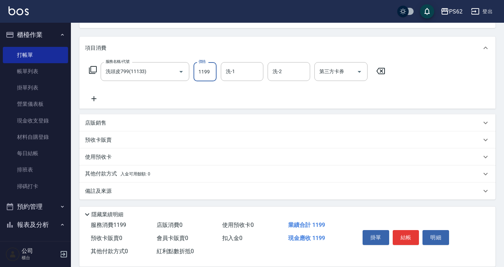
scroll to position [79, 0]
type input "1199"
click at [97, 118] on div "店販銷售" at bounding box center [287, 121] width 416 height 17
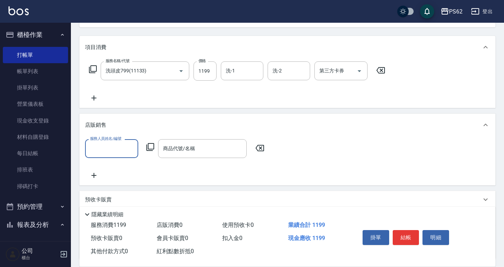
scroll to position [0, 0]
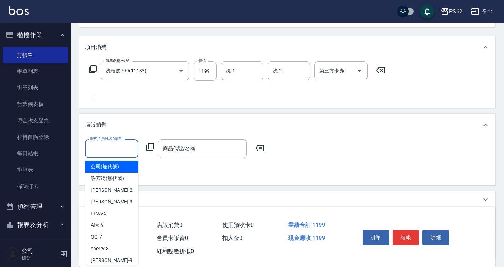
click at [95, 153] on input "服務人員姓名/編號" at bounding box center [111, 148] width 47 height 12
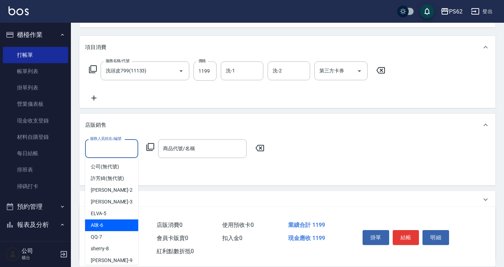
click at [129, 220] on div "A咪 -6" at bounding box center [111, 225] width 53 height 12
type input "A咪-6"
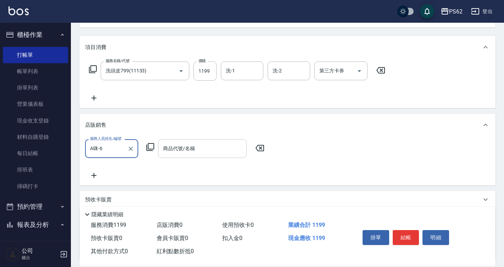
click at [176, 139] on div "商品代號/名稱" at bounding box center [202, 148] width 89 height 19
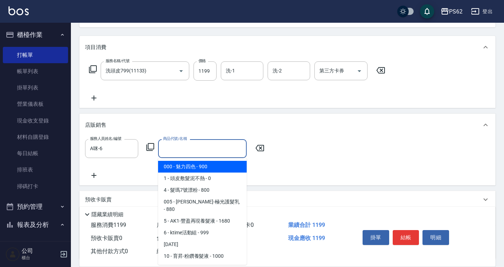
click at [174, 141] on label "商品代號/名稱" at bounding box center [175, 138] width 24 height 5
click at [174, 142] on input "商品代號/名稱" at bounding box center [202, 148] width 82 height 12
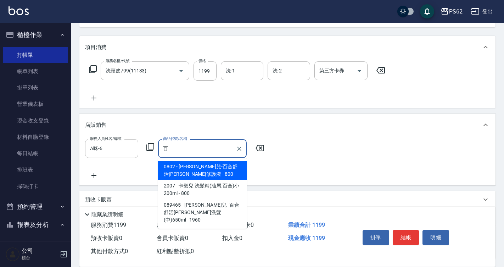
click at [208, 167] on span "0802 - [PERSON_NAME]兒-百合舒活[PERSON_NAME]修護液 - 800" at bounding box center [202, 170] width 89 height 19
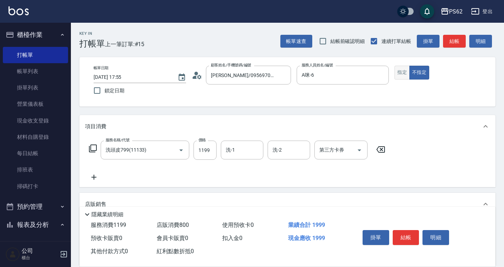
type input "卡碧兒-百合舒活[PERSON_NAME]修護液"
click at [402, 72] on button "指定" at bounding box center [402, 73] width 15 height 14
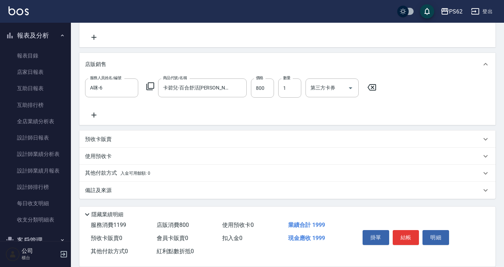
scroll to position [177, 0]
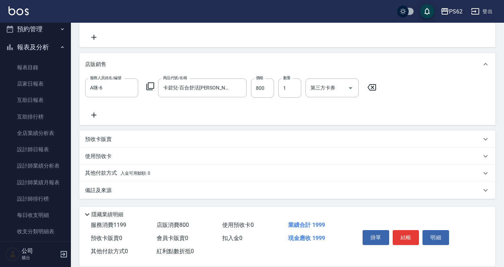
click at [95, 175] on p "其他付款方式 入金可用餘額: 0" at bounding box center [117, 173] width 65 height 8
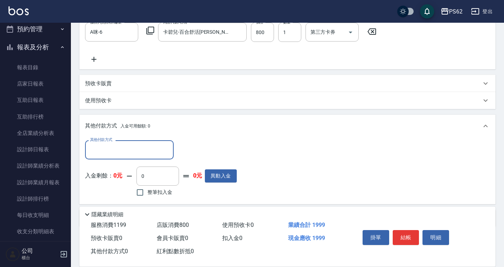
scroll to position [223, 0]
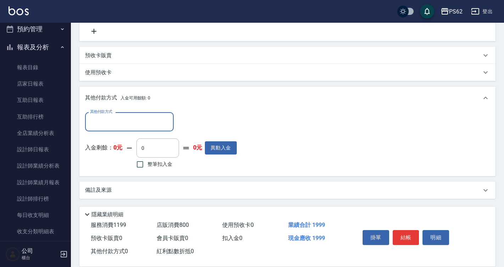
click at [108, 123] on input "其他付款方式" at bounding box center [129, 121] width 82 height 12
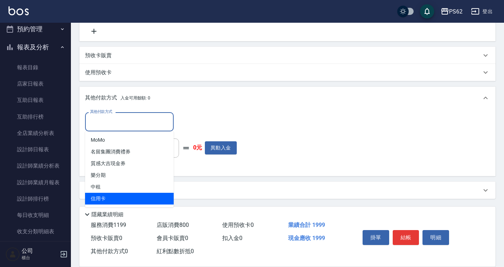
click at [110, 196] on span "信用卡" at bounding box center [129, 199] width 89 height 12
type input "信用卡"
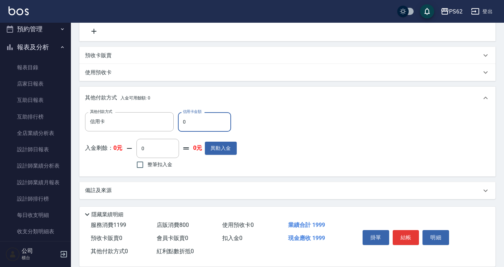
click at [202, 122] on input "0" at bounding box center [204, 121] width 53 height 19
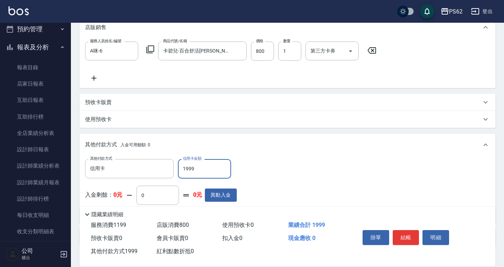
scroll to position [177, 0]
type input "1999"
click at [407, 233] on button "結帳" at bounding box center [406, 237] width 27 height 15
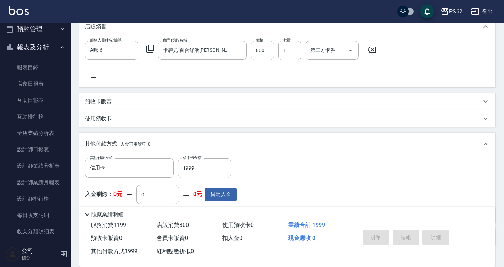
type input "[DATE] 17:57"
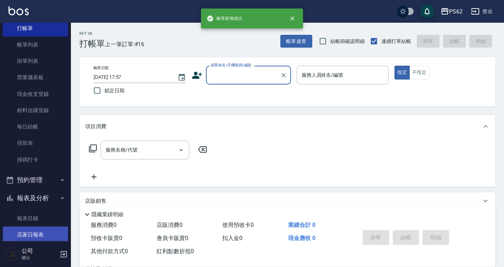
scroll to position [0, 0]
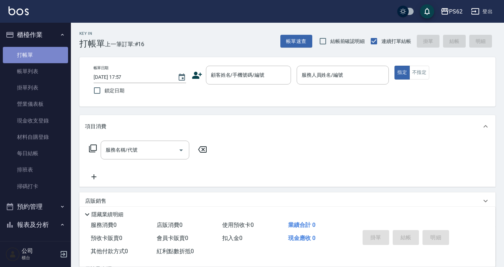
click at [47, 54] on link "打帳單" at bounding box center [35, 55] width 65 height 16
click at [233, 68] on div "顧客姓名/手機號碼/編號" at bounding box center [248, 75] width 85 height 19
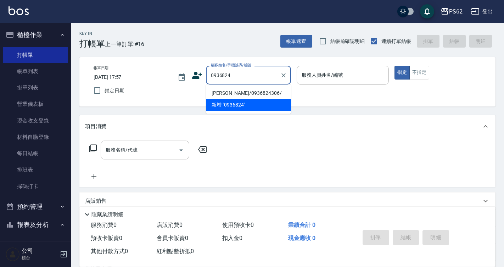
click at [224, 93] on li "[PERSON_NAME]/0936824306/" at bounding box center [248, 93] width 85 height 12
type input "[PERSON_NAME]/0936824306/"
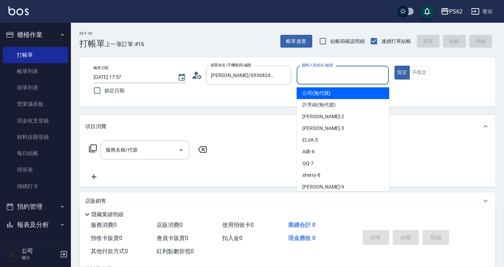
click at [319, 73] on input "服務人員姓名/編號" at bounding box center [343, 75] width 86 height 12
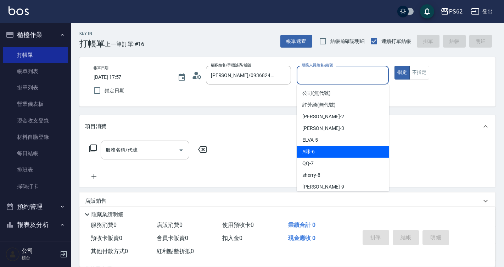
click at [311, 156] on div "A咪 -6" at bounding box center [343, 152] width 93 height 12
type input "A咪-6"
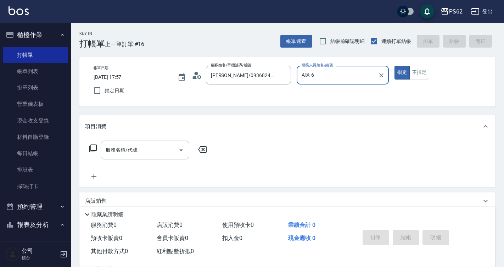
click at [91, 148] on icon at bounding box center [93, 148] width 9 height 9
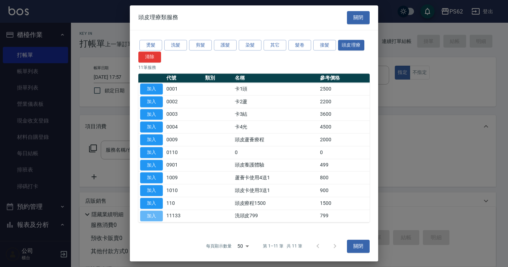
click at [146, 215] on button "加入" at bounding box center [151, 215] width 23 height 11
type input "洗頭皮799(11133)"
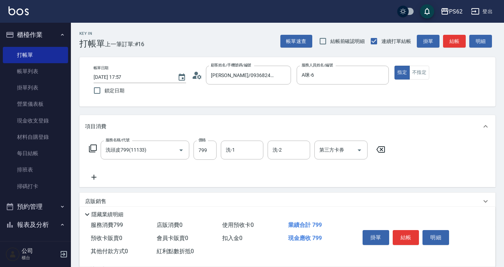
click at [93, 146] on icon at bounding box center [93, 148] width 9 height 9
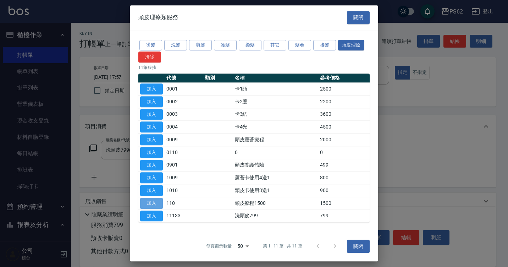
click at [149, 203] on button "加入" at bounding box center [151, 203] width 23 height 11
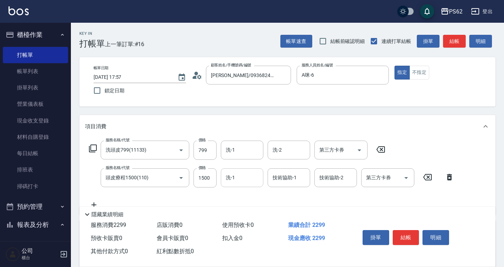
click at [245, 174] on input "洗-1" at bounding box center [242, 177] width 36 height 12
type input "安安-28"
click at [211, 174] on input "1500" at bounding box center [205, 177] width 23 height 19
type input "1650"
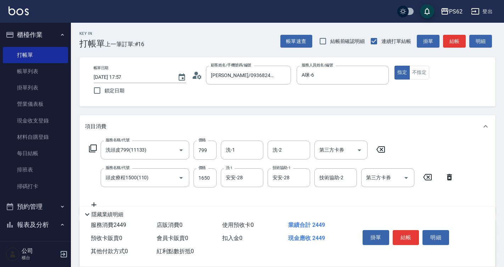
click at [94, 145] on icon at bounding box center [93, 148] width 9 height 9
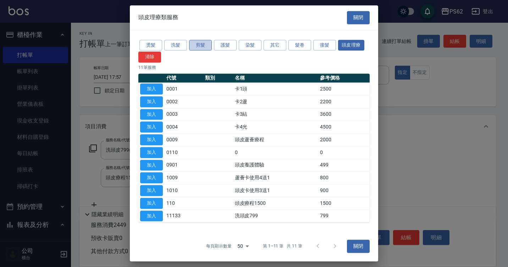
click at [198, 44] on button "剪髮" at bounding box center [200, 45] width 23 height 11
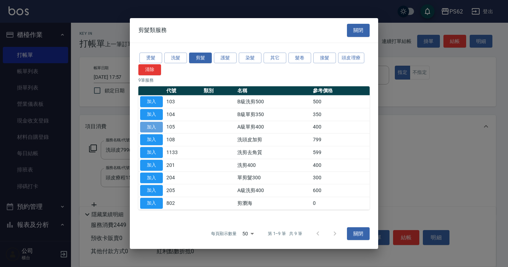
click at [156, 125] on button "加入" at bounding box center [151, 127] width 23 height 11
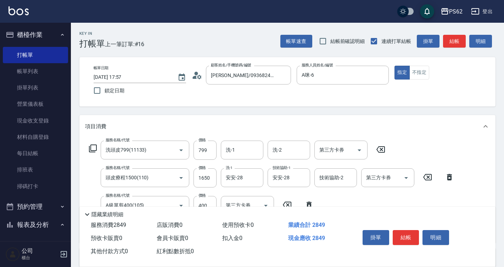
click at [94, 150] on icon at bounding box center [93, 148] width 9 height 9
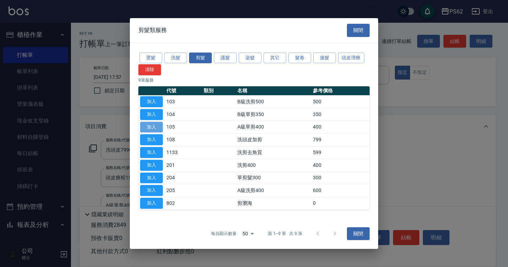
click at [156, 124] on button "加入" at bounding box center [151, 127] width 23 height 11
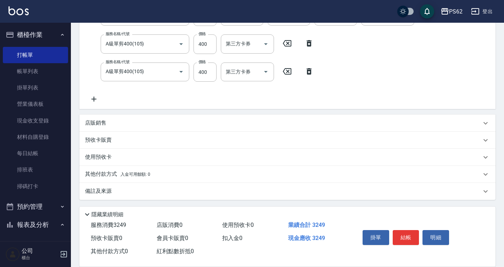
scroll to position [162, 0]
click at [95, 118] on p "店販銷售" at bounding box center [95, 121] width 21 height 7
click at [91, 118] on p "店販銷售" at bounding box center [95, 121] width 21 height 7
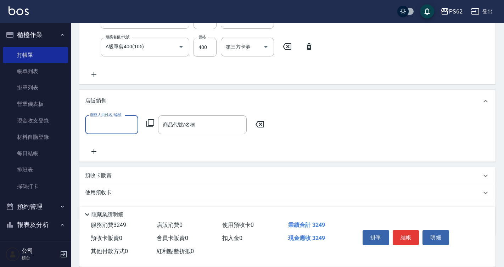
scroll to position [223, 0]
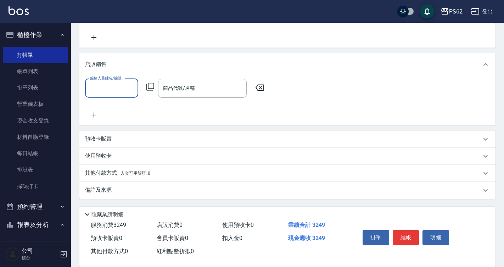
click at [100, 87] on input "服務人員姓名/編號" at bounding box center [111, 88] width 47 height 12
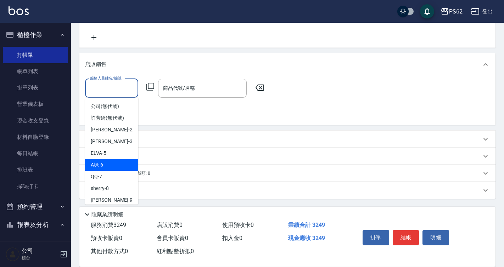
drag, startPoint x: 101, startPoint y: 86, endPoint x: 113, endPoint y: 165, distance: 79.6
click at [113, 165] on body "PS62 登出 櫃檯作業 打帳單 帳單列表 掛單列表 營業儀表板 現金收支登錄 材料自購登錄 每日結帳 排班表 掃碼打卡 預約管理 預約管理 單日預約紀錄 單…" at bounding box center [252, 21] width 504 height 489
click at [113, 165] on div "A咪 -6" at bounding box center [111, 165] width 53 height 12
type input "A咪-6"
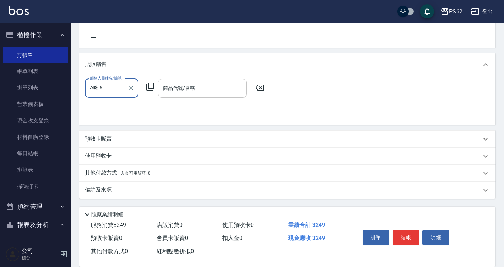
click at [182, 89] on input "商品代號/名稱" at bounding box center [202, 88] width 82 height 12
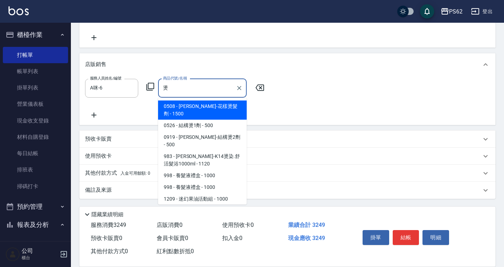
click at [206, 150] on span "983 - [PERSON_NAME]-K14燙染.舒活髮浴1000ml - 1120" at bounding box center [202, 159] width 89 height 19
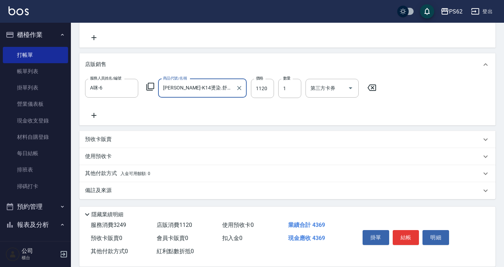
type input "[PERSON_NAME]-K14燙染.舒活髮浴1000ml"
click at [97, 172] on p "其他付款方式 入金可用餘額: 0" at bounding box center [117, 174] width 65 height 8
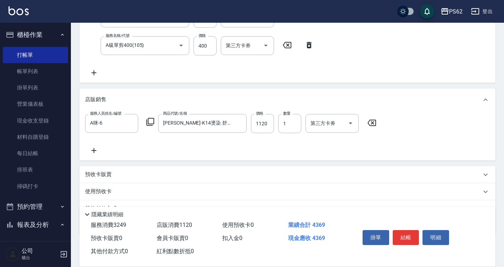
scroll to position [223, 0]
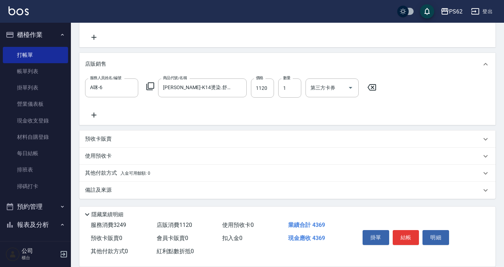
click at [101, 169] on p "其他付款方式 入金可用餘額: 0" at bounding box center [117, 173] width 65 height 8
click at [107, 169] on p "其他付款方式 入金可用餘額: 0" at bounding box center [117, 173] width 65 height 8
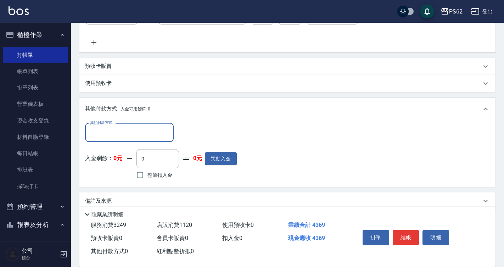
scroll to position [306, 0]
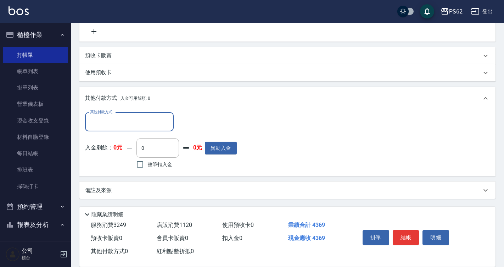
click at [108, 122] on input "其他付款方式" at bounding box center [129, 122] width 82 height 12
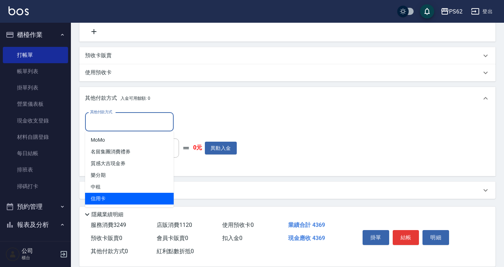
click at [103, 198] on span "信用卡" at bounding box center [129, 199] width 89 height 12
type input "信用卡"
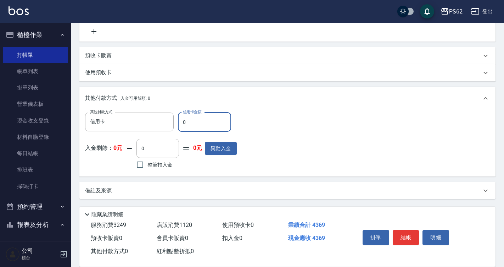
click at [195, 121] on input "0" at bounding box center [204, 121] width 53 height 19
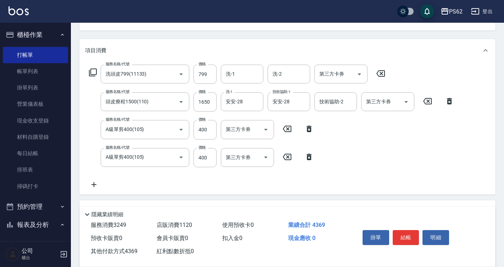
scroll to position [0, 0]
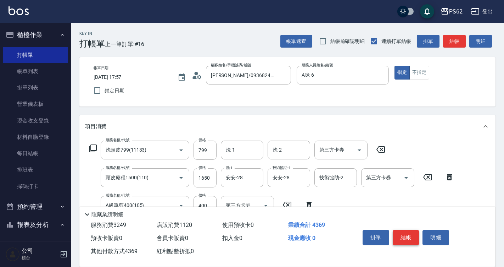
type input "4369"
click at [398, 235] on button "結帳" at bounding box center [406, 237] width 27 height 15
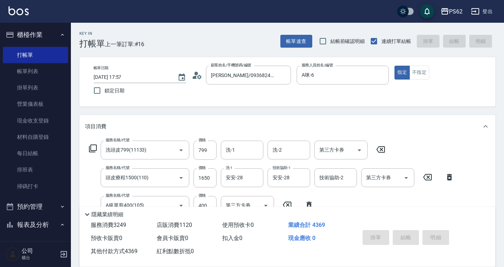
type input "[DATE] 17:59"
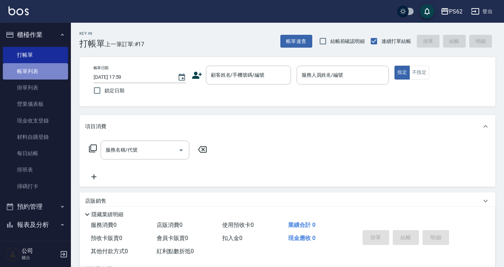
click at [49, 75] on link "帳單列表" at bounding box center [35, 71] width 65 height 16
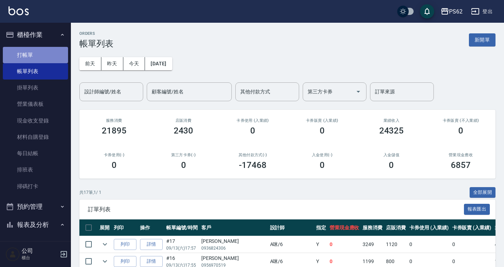
click at [35, 50] on link "打帳單" at bounding box center [35, 55] width 65 height 16
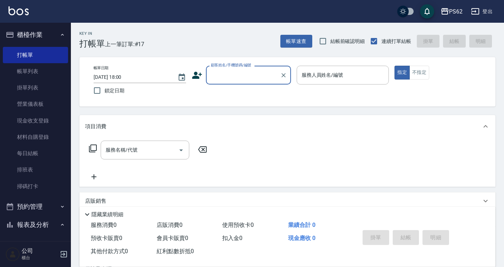
click at [225, 72] on input "顧客姓名/手機號碼/編號" at bounding box center [243, 75] width 68 height 12
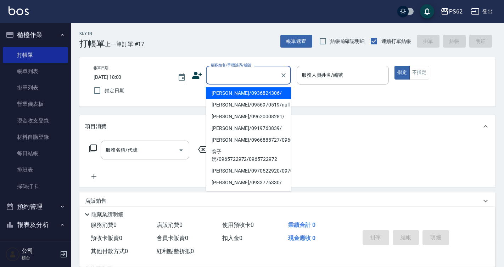
click at [226, 75] on input "顧客姓名/手機號碼/編號" at bounding box center [243, 75] width 68 height 12
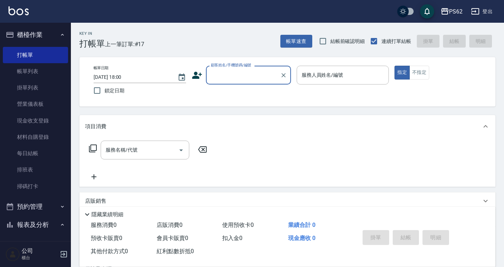
click at [226, 75] on input "顧客姓名/手機號碼/編號" at bounding box center [243, 75] width 68 height 12
type input "沒"
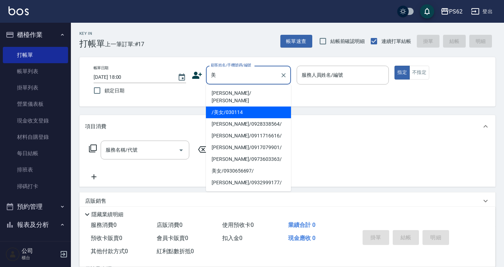
click at [223, 106] on li "/美女/030114" at bounding box center [248, 112] width 85 height 12
type input "/美女/030114"
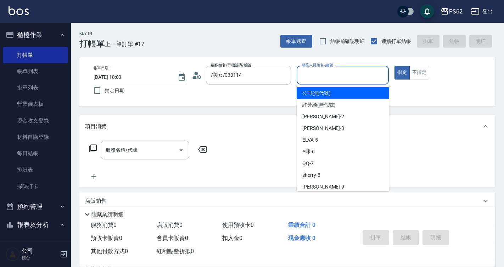
click at [312, 74] on input "服務人員姓名/編號" at bounding box center [343, 75] width 86 height 12
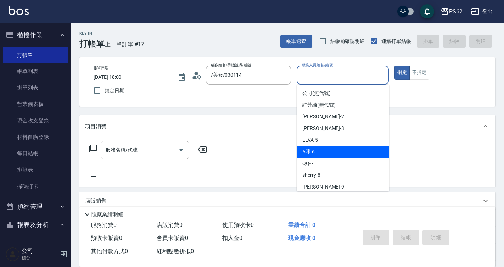
click at [316, 151] on div "A咪 -6" at bounding box center [343, 152] width 93 height 12
type input "A咪-6"
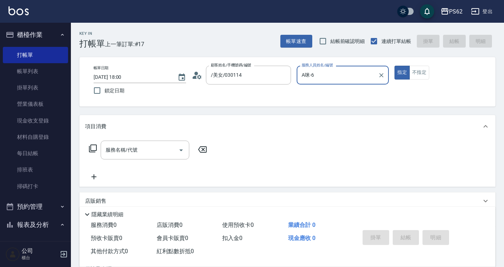
click at [92, 146] on icon at bounding box center [93, 148] width 9 height 9
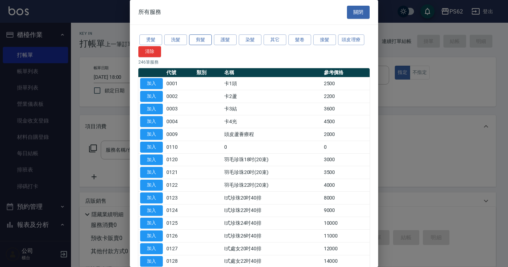
click at [200, 35] on button "剪髮" at bounding box center [200, 39] width 23 height 11
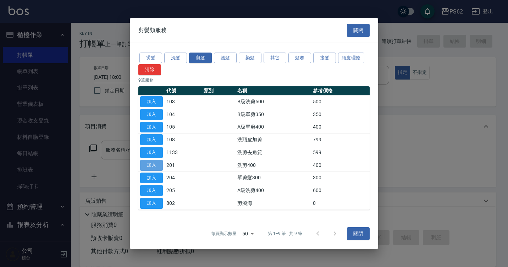
click at [151, 166] on button "加入" at bounding box center [151, 165] width 23 height 11
type input "洗剪400(201)"
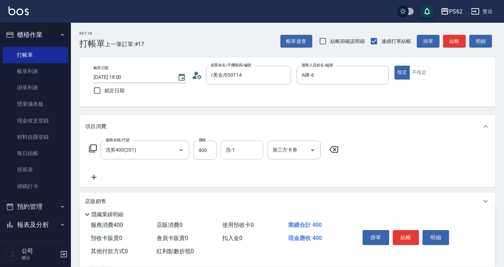
click at [246, 152] on input "洗-1" at bounding box center [242, 150] width 36 height 12
type input "浣熊-25"
click at [423, 76] on button "不指定" at bounding box center [420, 73] width 20 height 14
click at [409, 235] on button "結帳" at bounding box center [406, 237] width 27 height 15
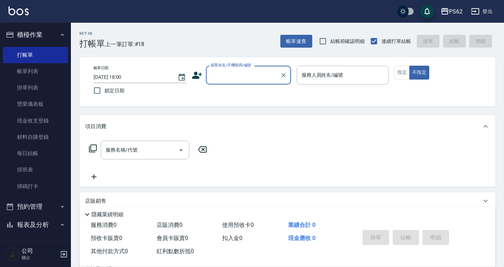
click at [227, 75] on input "顧客姓名/手機號碼/編號" at bounding box center [243, 75] width 68 height 12
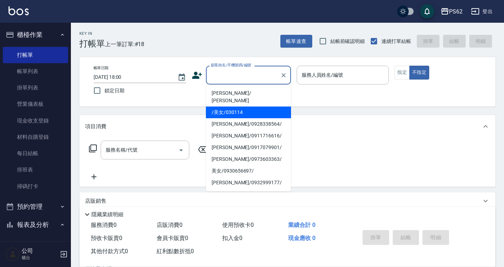
click at [223, 106] on li "/美女/030114" at bounding box center [248, 112] width 85 height 12
type input "/美女/030114"
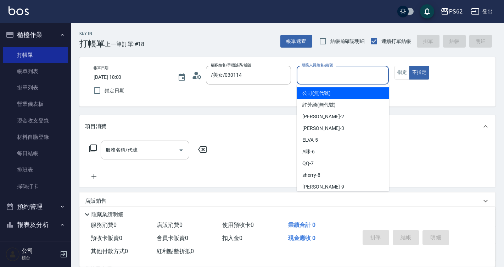
click at [317, 76] on input "服務人員姓名/編號" at bounding box center [343, 75] width 86 height 12
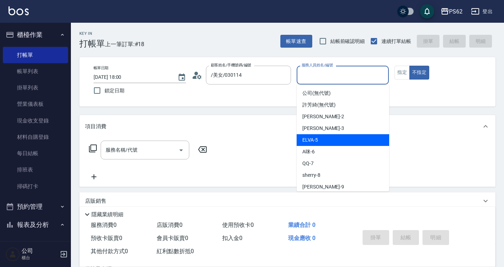
click at [318, 145] on div "ELVA -5" at bounding box center [343, 140] width 93 height 12
click at [318, 145] on div "服務名稱/代號 服務名稱/代號" at bounding box center [287, 162] width 416 height 49
type input "ELVA-5"
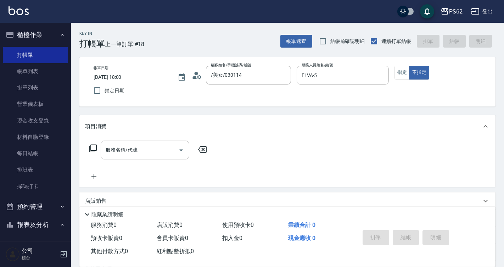
click at [96, 148] on icon at bounding box center [93, 148] width 8 height 8
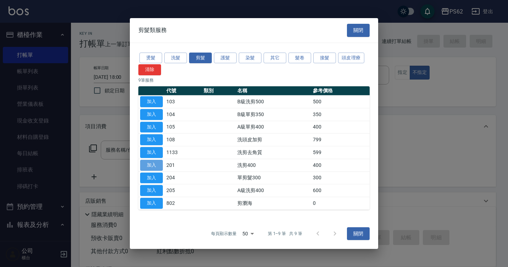
click at [151, 167] on button "加入" at bounding box center [151, 165] width 23 height 11
type input "洗剪400(201)"
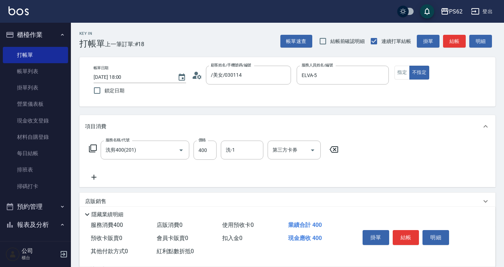
click at [288, 111] on div "Key In 打帳單 上一筆訂單:#18 帳單速查 結帳前確認明細 連續打單結帳 掛單 結帳 明細 帳單日期 [DATE] 18:00 鎖定日期 顧客姓名/手…" at bounding box center [287, 184] width 433 height 323
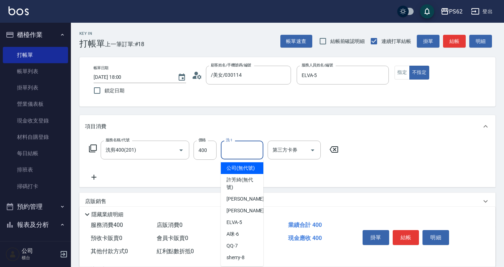
click at [244, 152] on input "洗-1" at bounding box center [242, 150] width 36 height 12
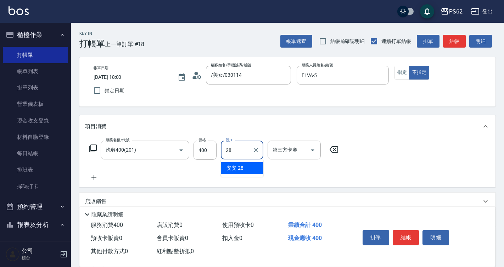
type input "安安-28"
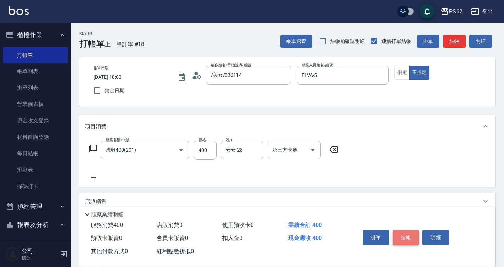
click at [402, 238] on button "結帳" at bounding box center [406, 237] width 27 height 15
click at [402, 238] on div "掛單 結帳 明細" at bounding box center [406, 238] width 93 height 22
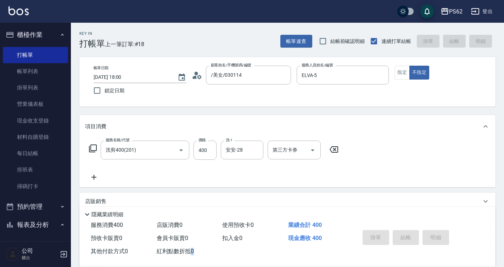
type input "[DATE] 18:01"
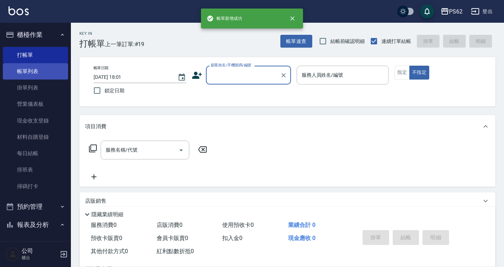
click at [57, 70] on link "帳單列表" at bounding box center [35, 71] width 65 height 16
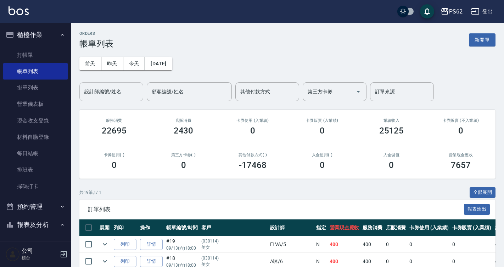
click at [101, 89] on input "設計師編號/姓名" at bounding box center [111, 91] width 57 height 12
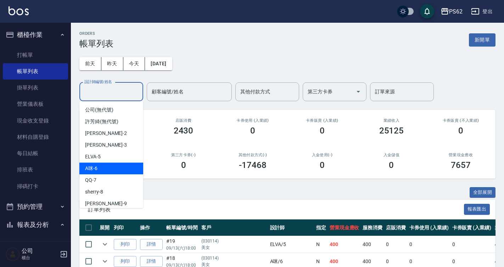
click at [102, 168] on div "A咪 -6" at bounding box center [111, 168] width 64 height 12
type input "A咪-6"
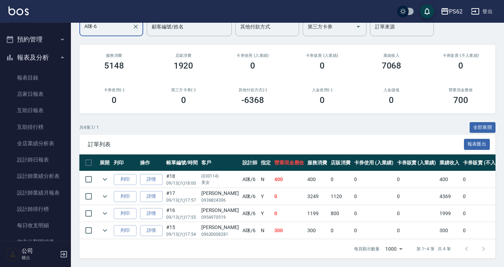
scroll to position [213, 0]
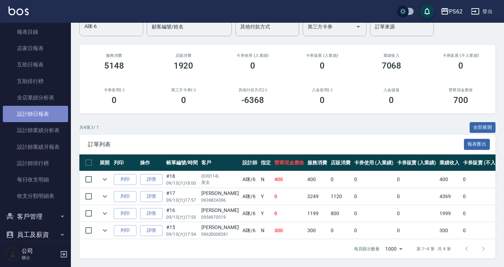
click at [38, 116] on link "設計師日報表" at bounding box center [35, 114] width 65 height 16
